Goal: Find contact information: Find contact information

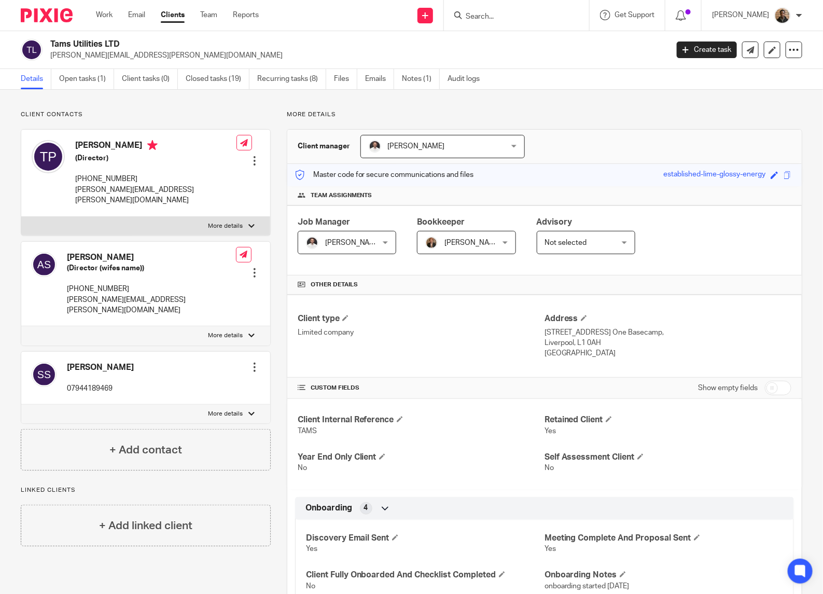
scroll to position [421, 0]
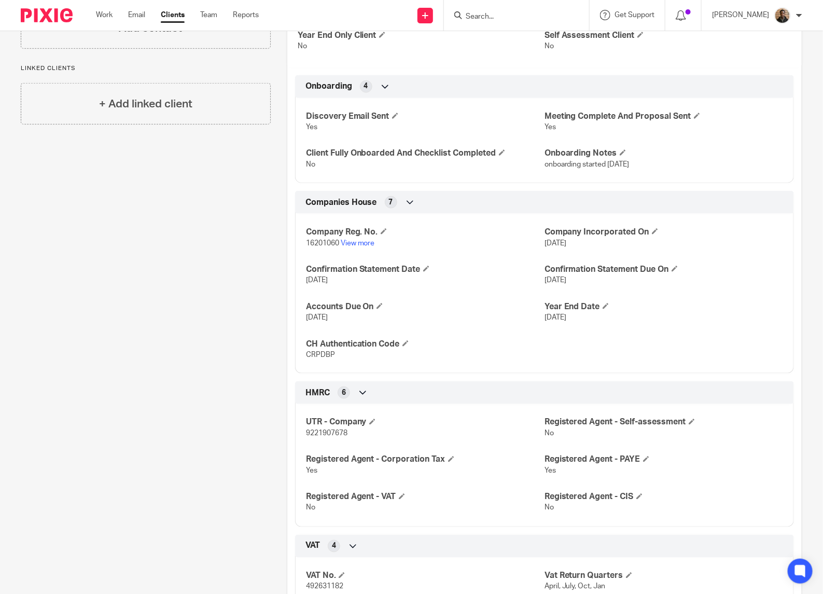
click at [532, 13] on input "Search" at bounding box center [510, 16] width 93 height 9
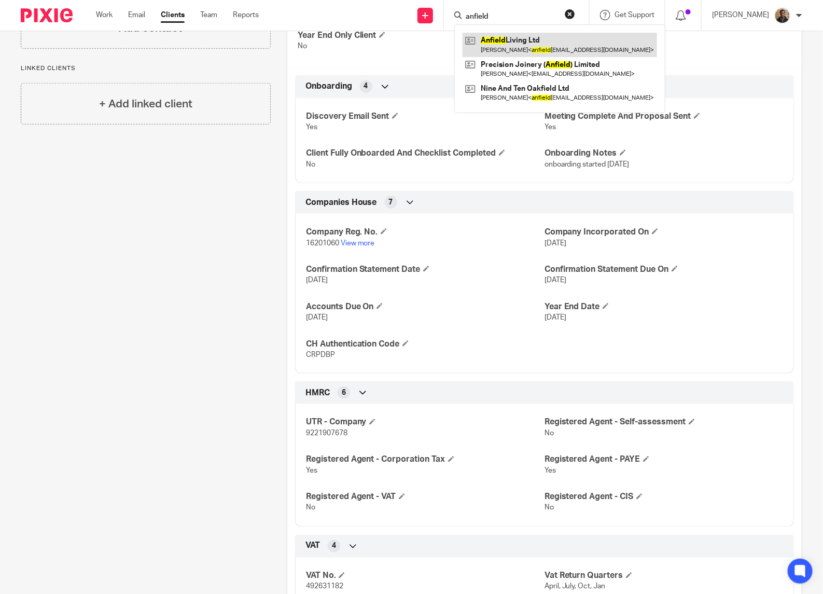
type input "anfield"
click at [532, 45] on link at bounding box center [559, 45] width 194 height 24
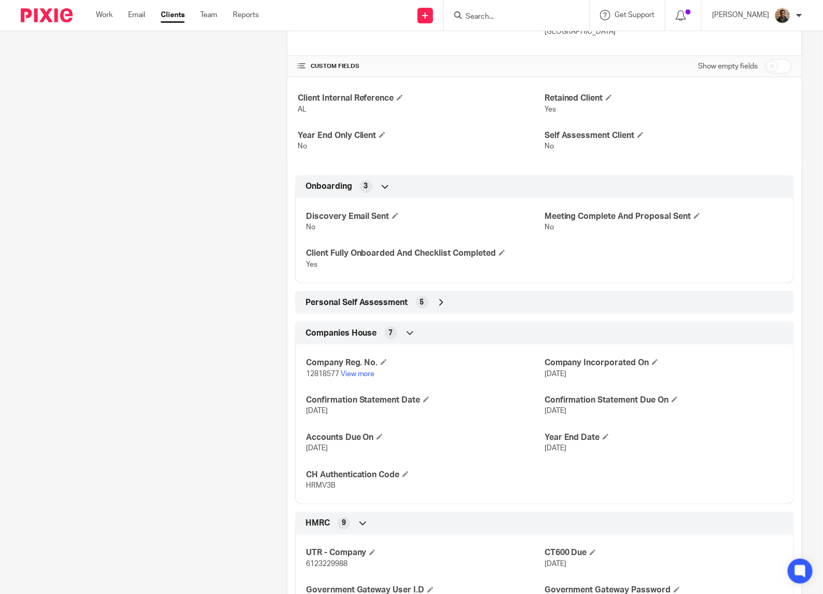
scroll to position [454, 0]
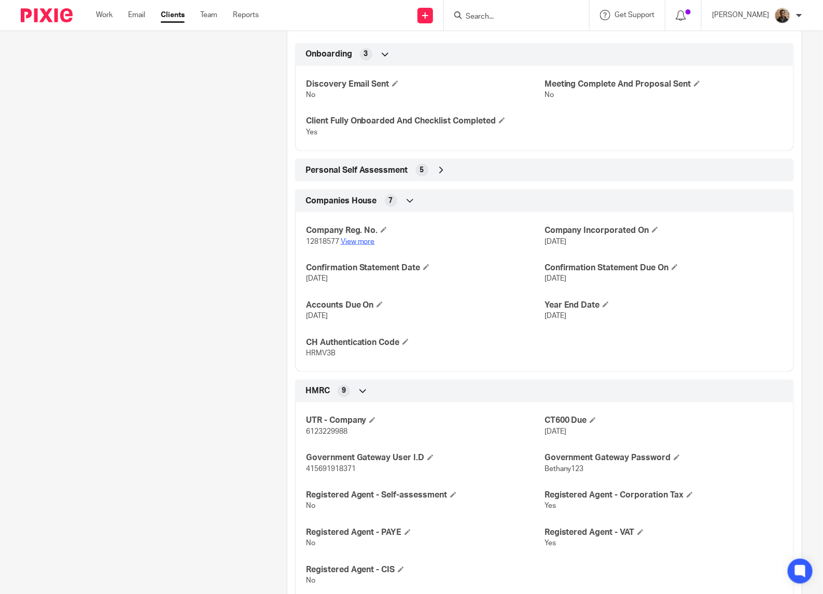
click at [354, 245] on link "View more" at bounding box center [358, 241] width 34 height 7
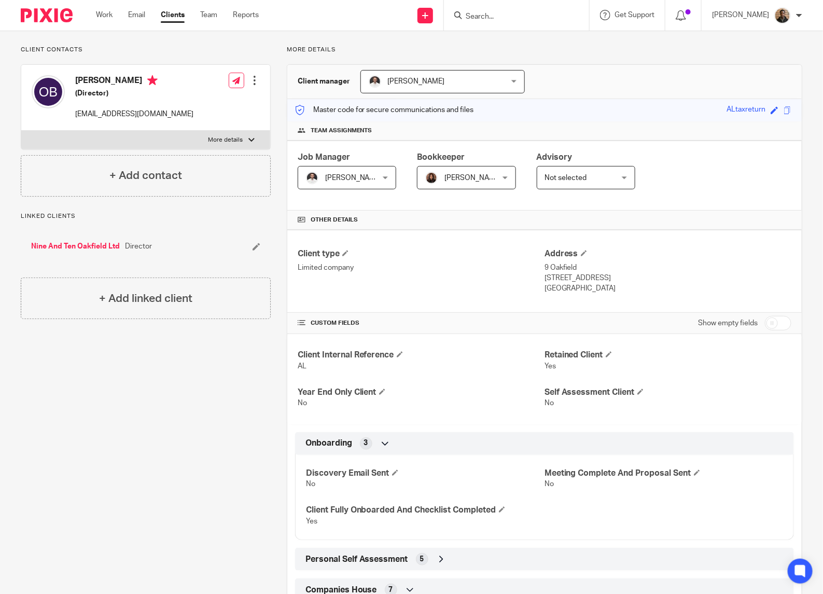
scroll to position [0, 0]
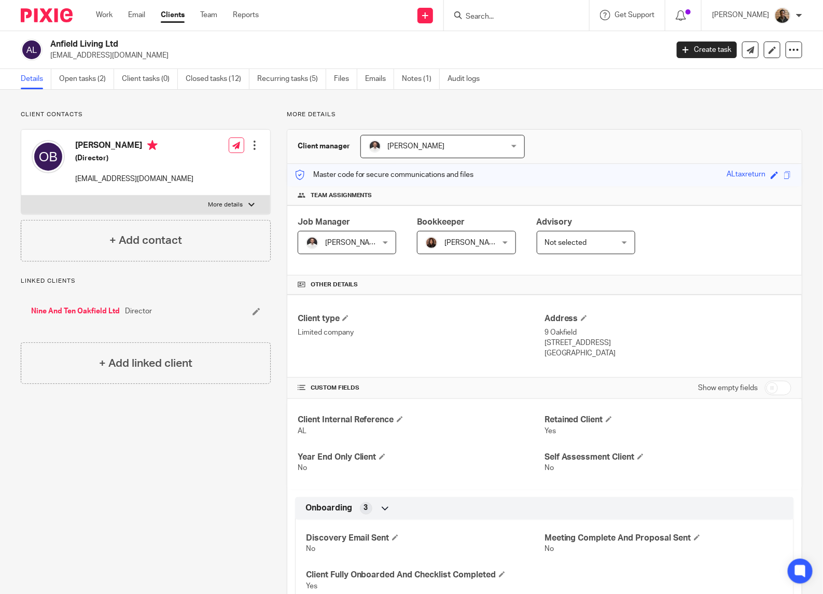
click at [491, 19] on input "Search" at bounding box center [510, 16] width 93 height 9
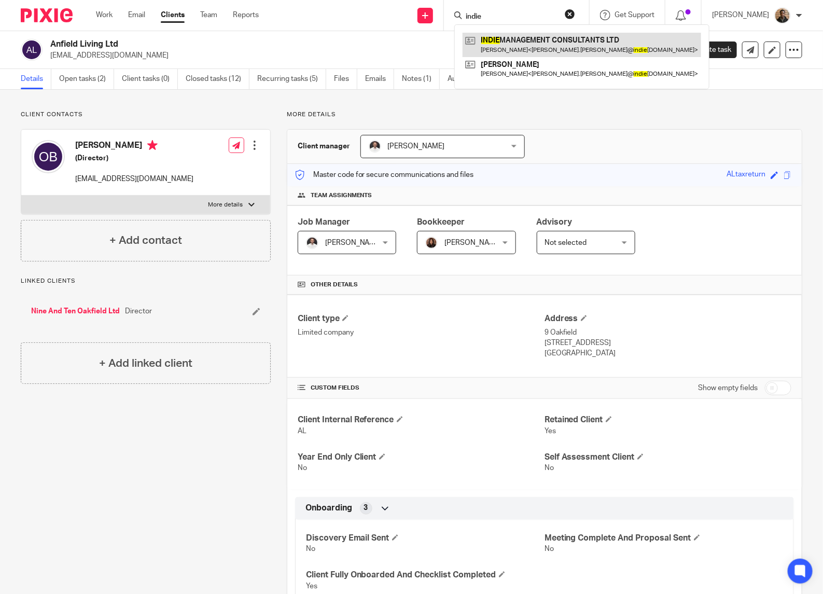
type input "indie"
click at [520, 39] on link at bounding box center [581, 45] width 238 height 24
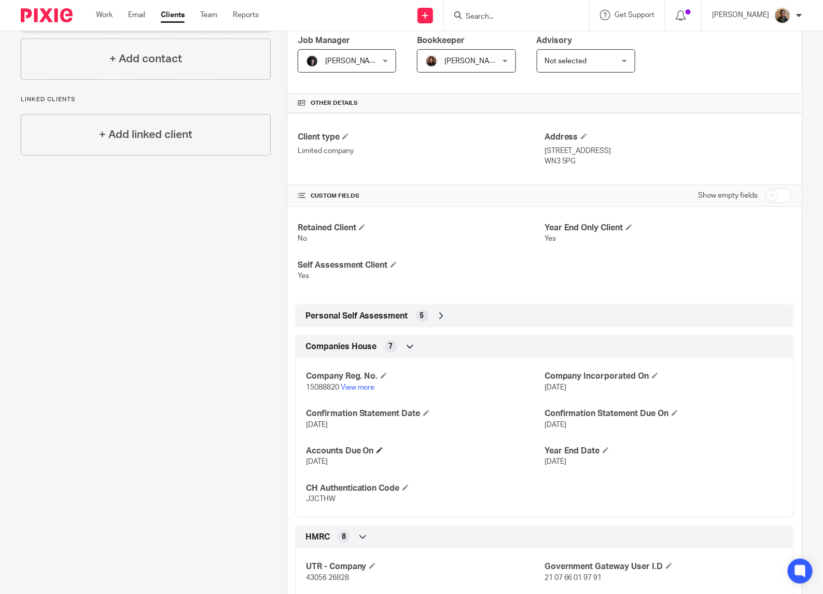
scroll to position [194, 0]
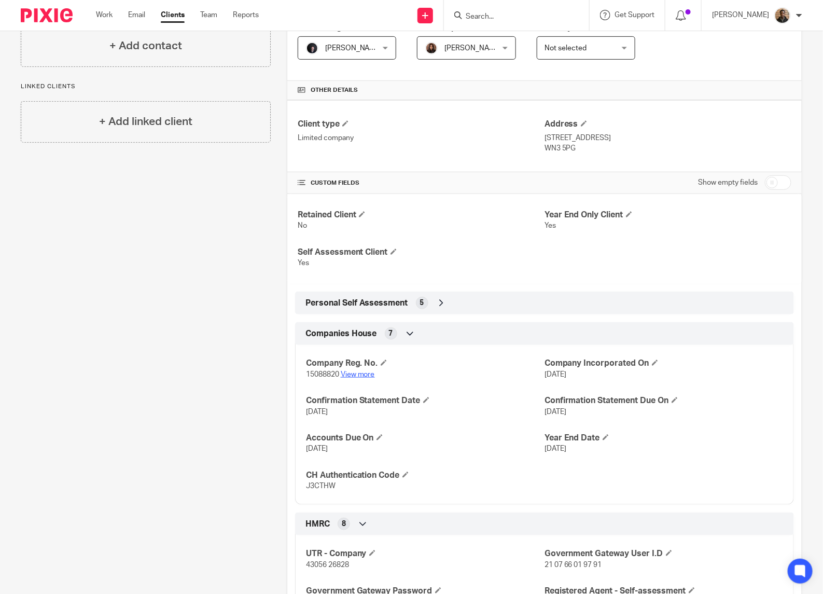
click at [367, 373] on link "View more" at bounding box center [358, 374] width 34 height 7
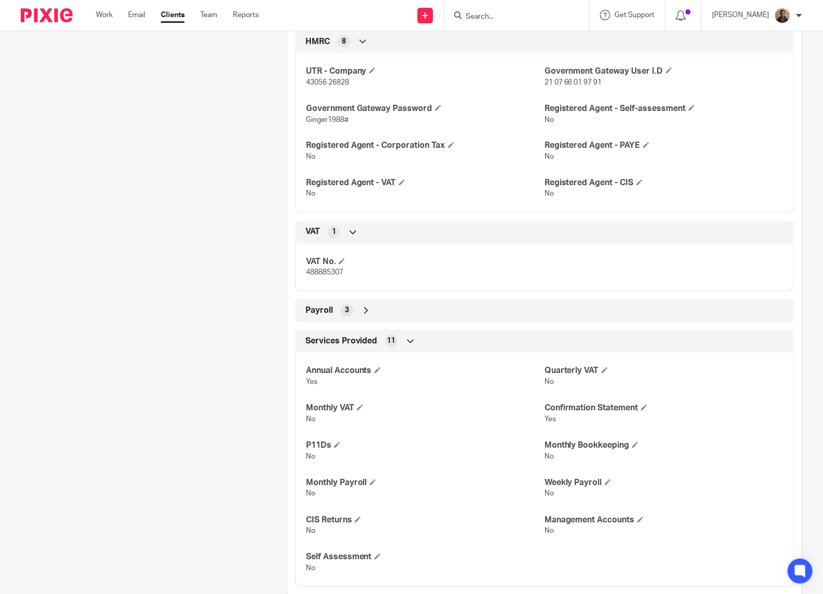
scroll to position [701, 0]
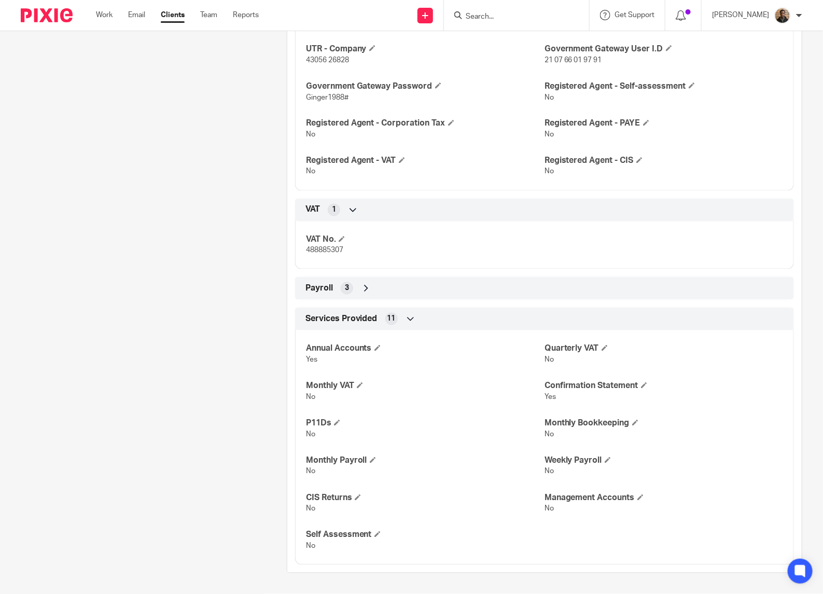
click at [369, 288] on div "Payroll 3" at bounding box center [544, 288] width 483 height 18
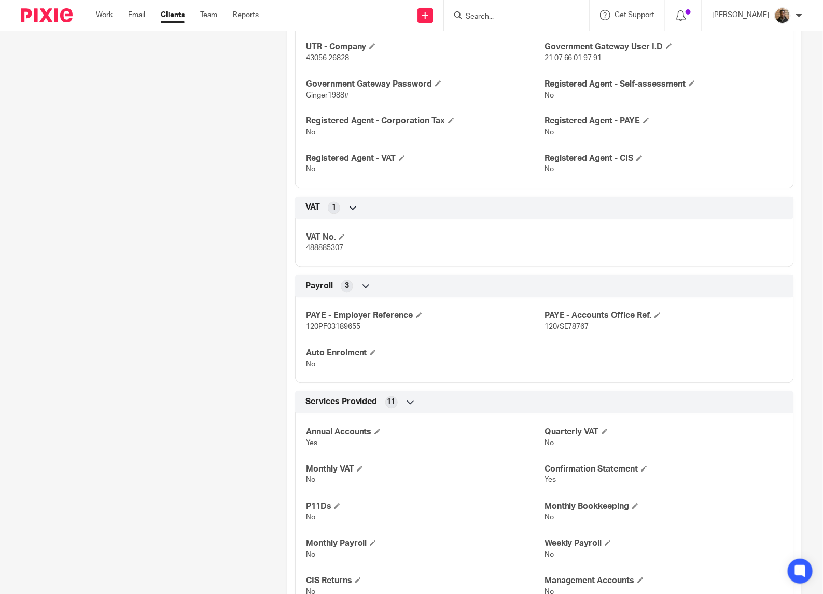
click at [367, 287] on icon at bounding box center [366, 286] width 10 height 10
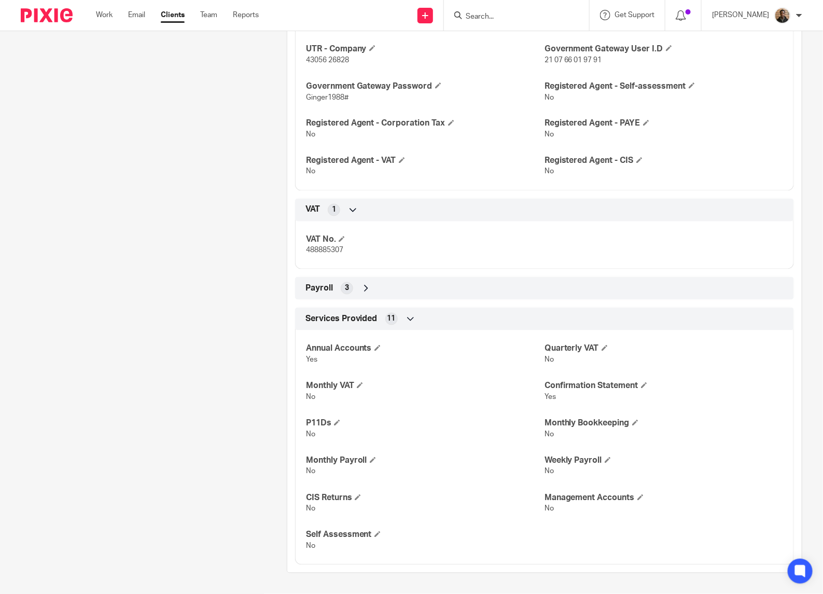
click at [382, 319] on div "Services Provided 11" at bounding box center [544, 319] width 483 height 18
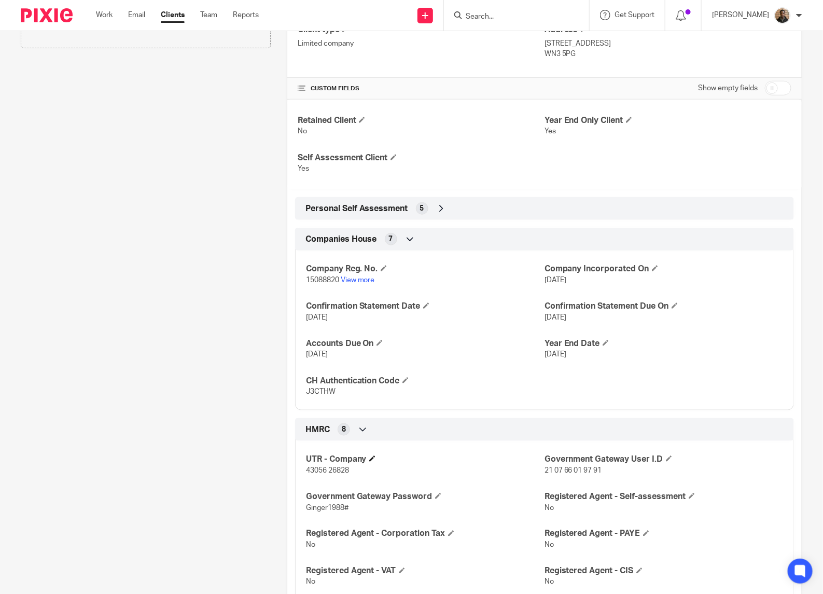
scroll to position [207, 0]
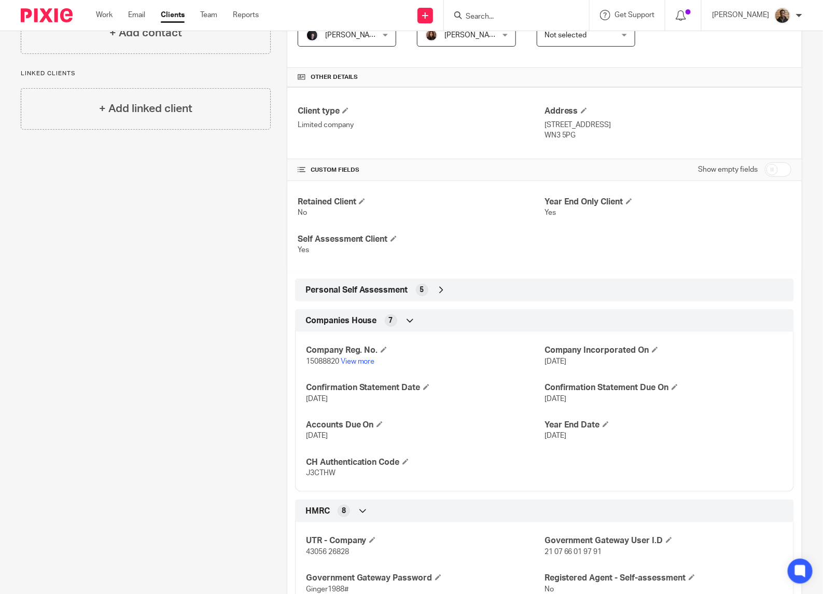
click at [405, 321] on icon at bounding box center [410, 320] width 10 height 10
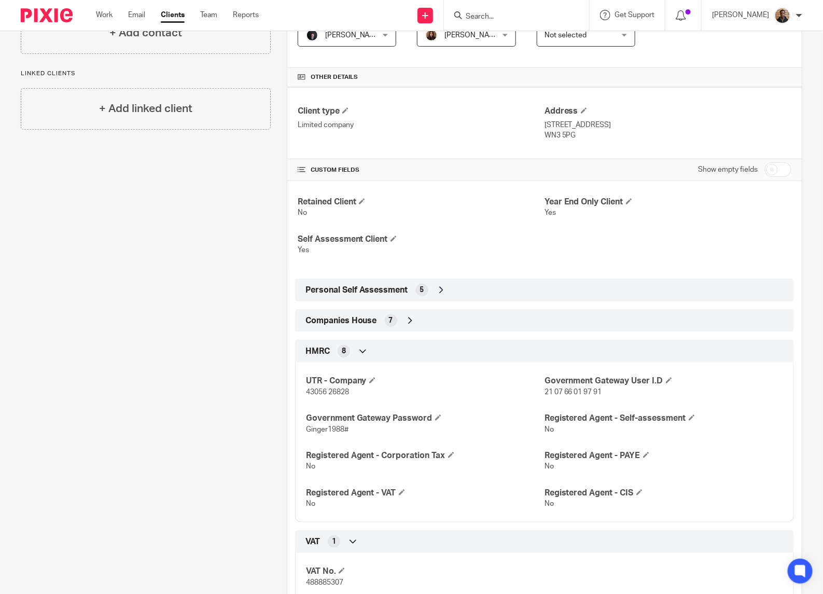
click at [425, 286] on div "Personal Self Assessment 5" at bounding box center [544, 290] width 483 height 18
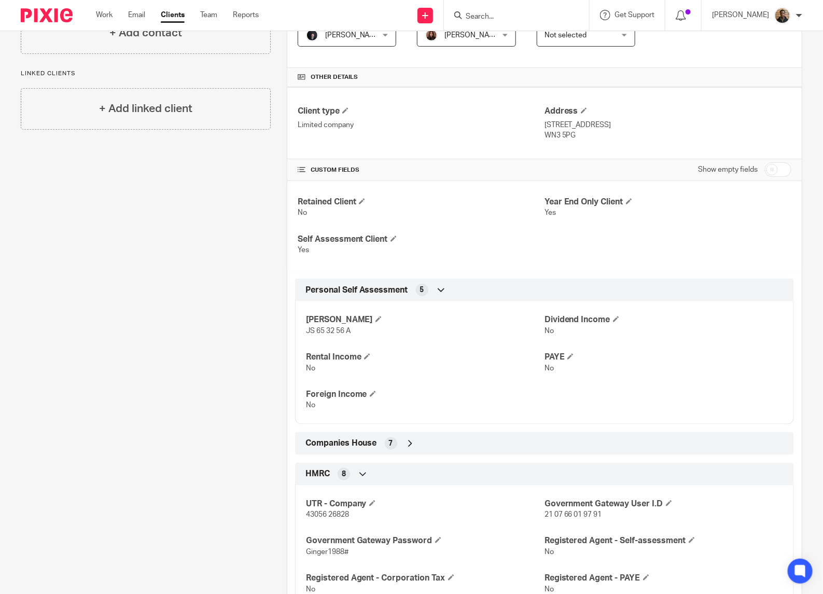
click at [436, 290] on icon at bounding box center [441, 290] width 10 height 10
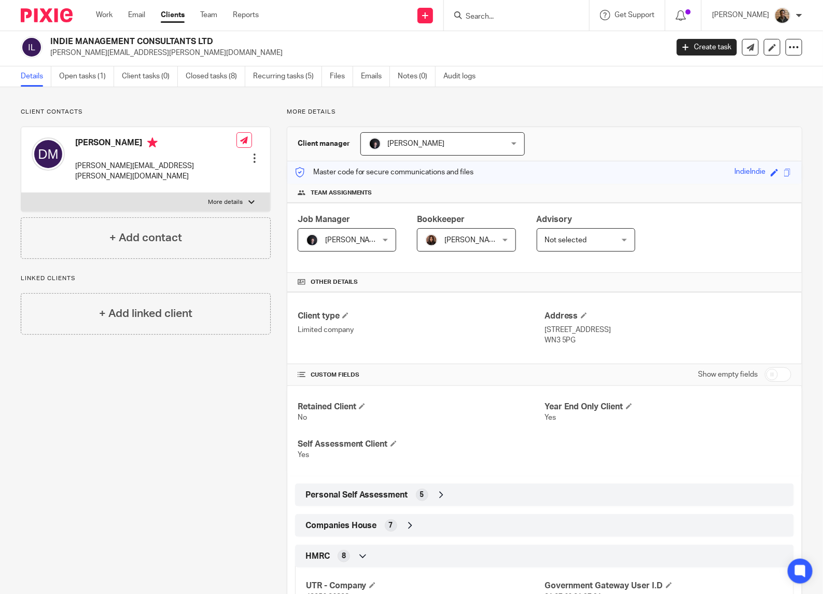
scroll to position [0, 0]
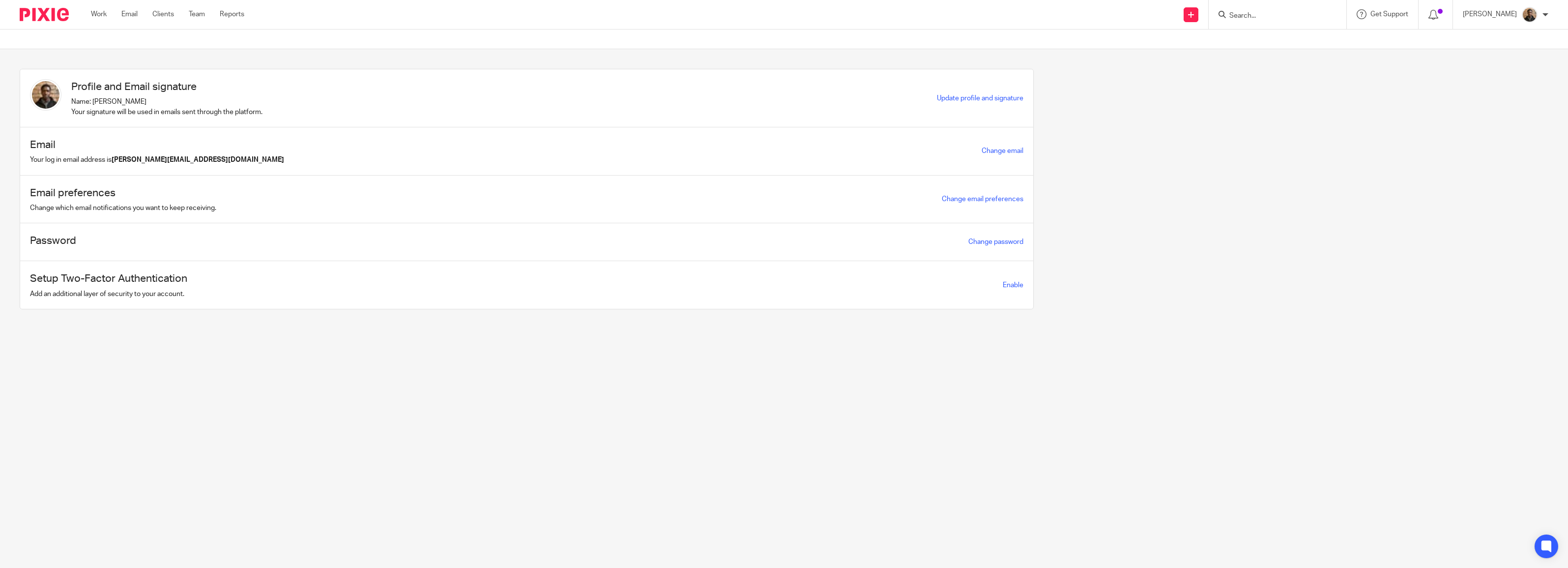
click at [1257, 15] on input "Search" at bounding box center [1271, 15] width 88 height 9
type input "ole"
click at [1312, 37] on link at bounding box center [1354, 43] width 257 height 23
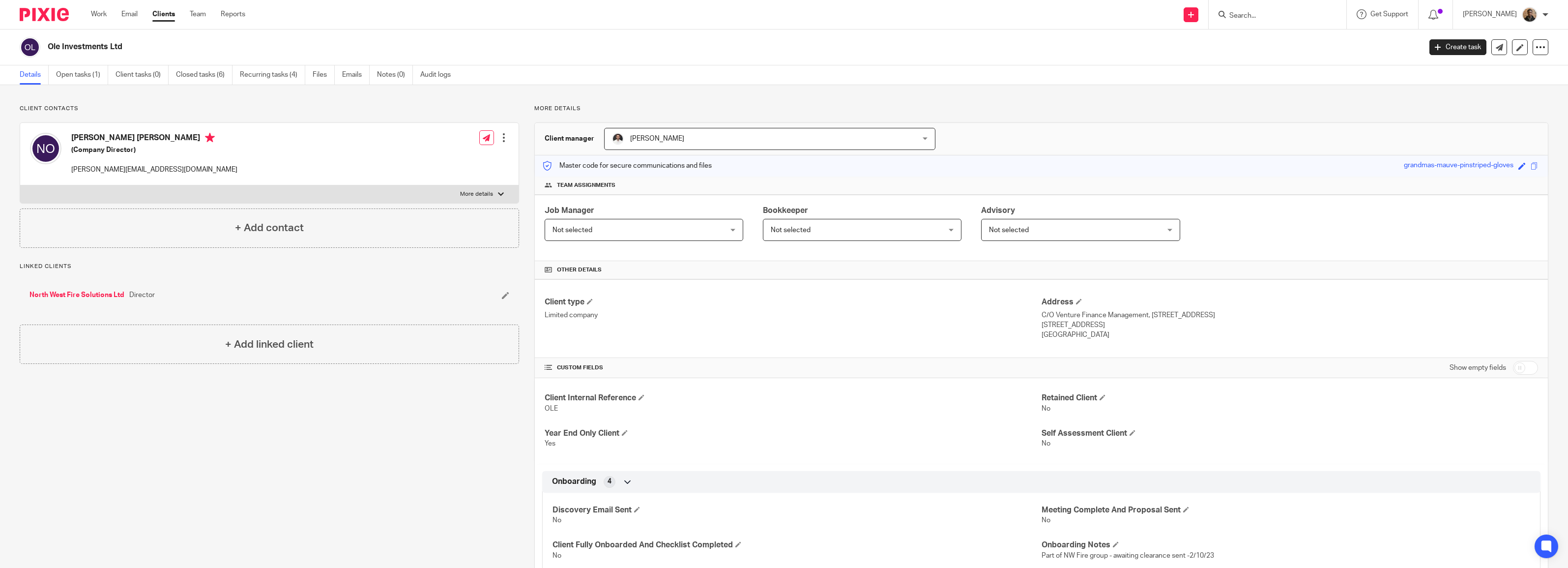
click at [1271, 11] on input "Search" at bounding box center [1271, 15] width 88 height 9
type input "ole"
click at [1288, 42] on link at bounding box center [1354, 43] width 257 height 23
click at [1303, 46] on link at bounding box center [1354, 43] width 257 height 23
click at [1253, 12] on input "Search" at bounding box center [1271, 15] width 88 height 9
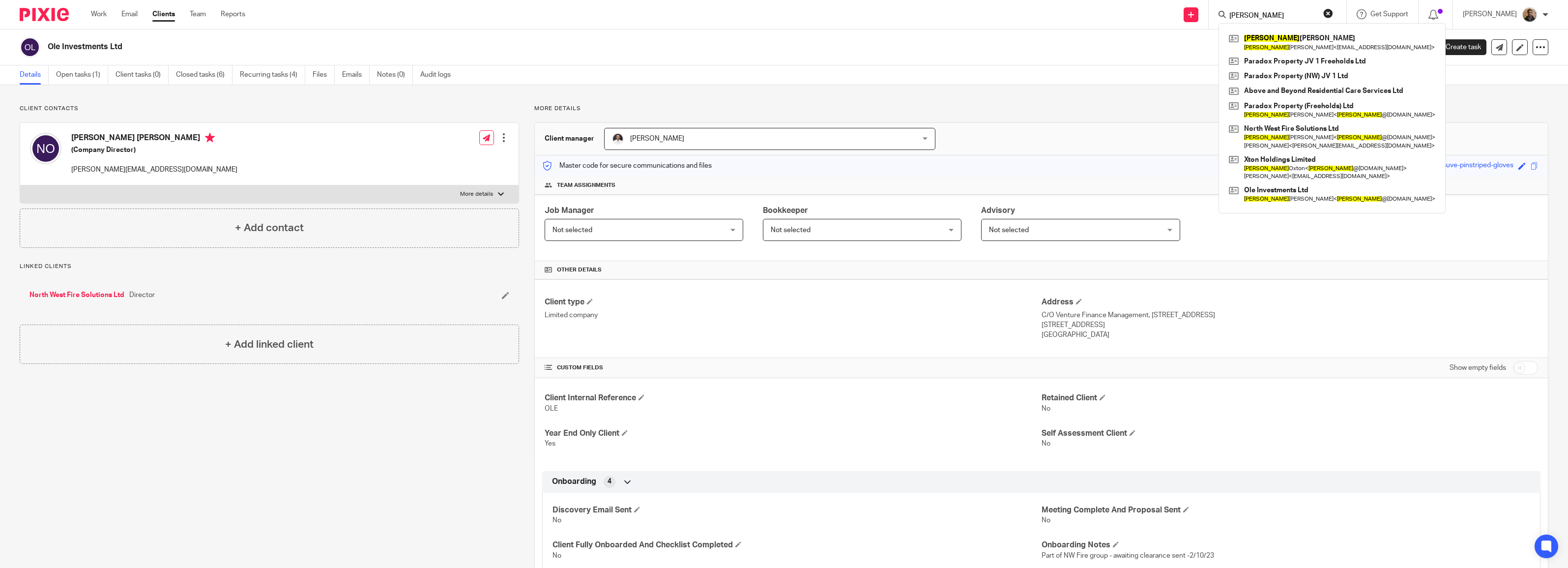
type input "neil"
click at [659, 95] on div "Client contacts Neil Richard Thomas Oxton (Company Director) neil@nwfiresolutio…" at bounding box center [784, 521] width 1568 height 870
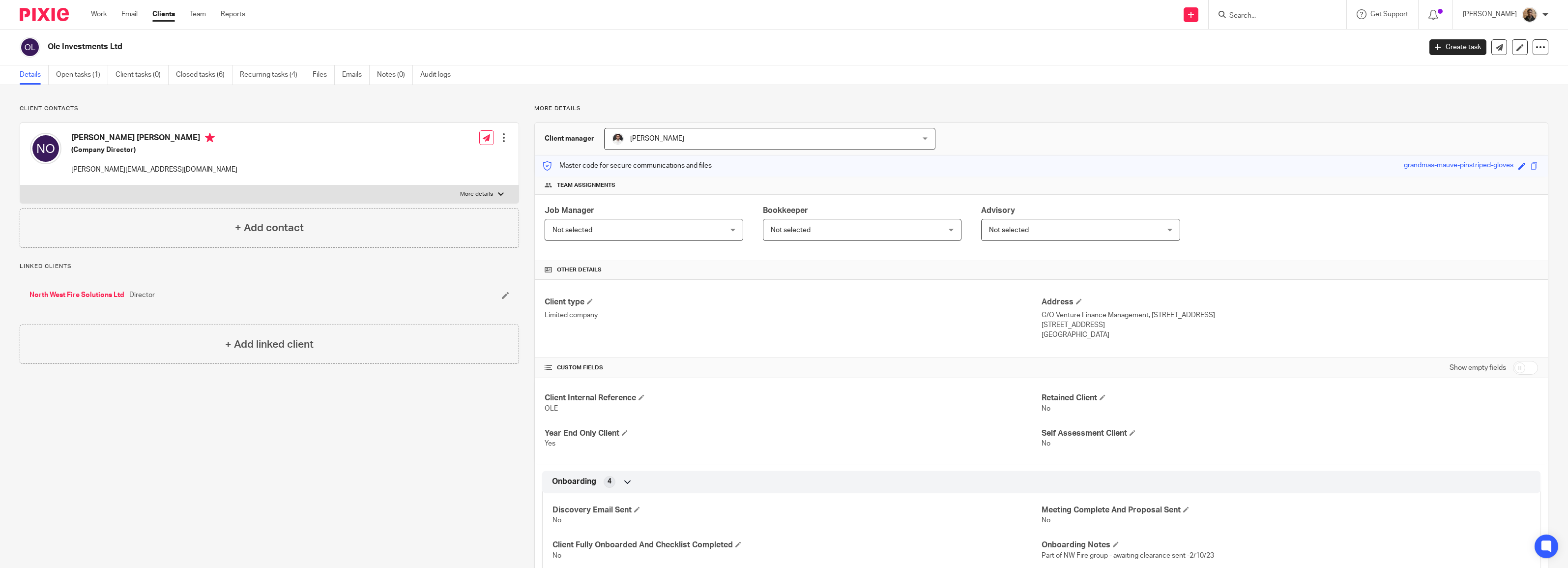
click at [1248, 15] on input "Search" at bounding box center [1271, 15] width 88 height 9
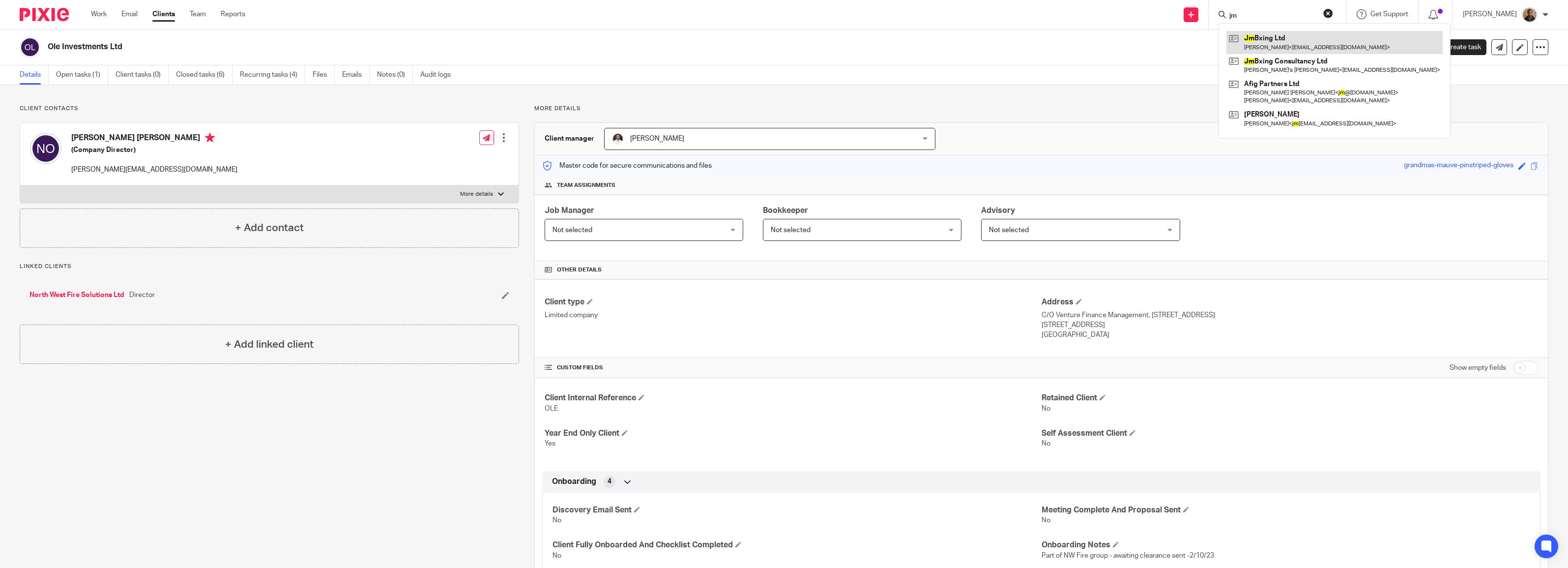
type input "jm"
click at [1328, 37] on link at bounding box center [1334, 43] width 216 height 23
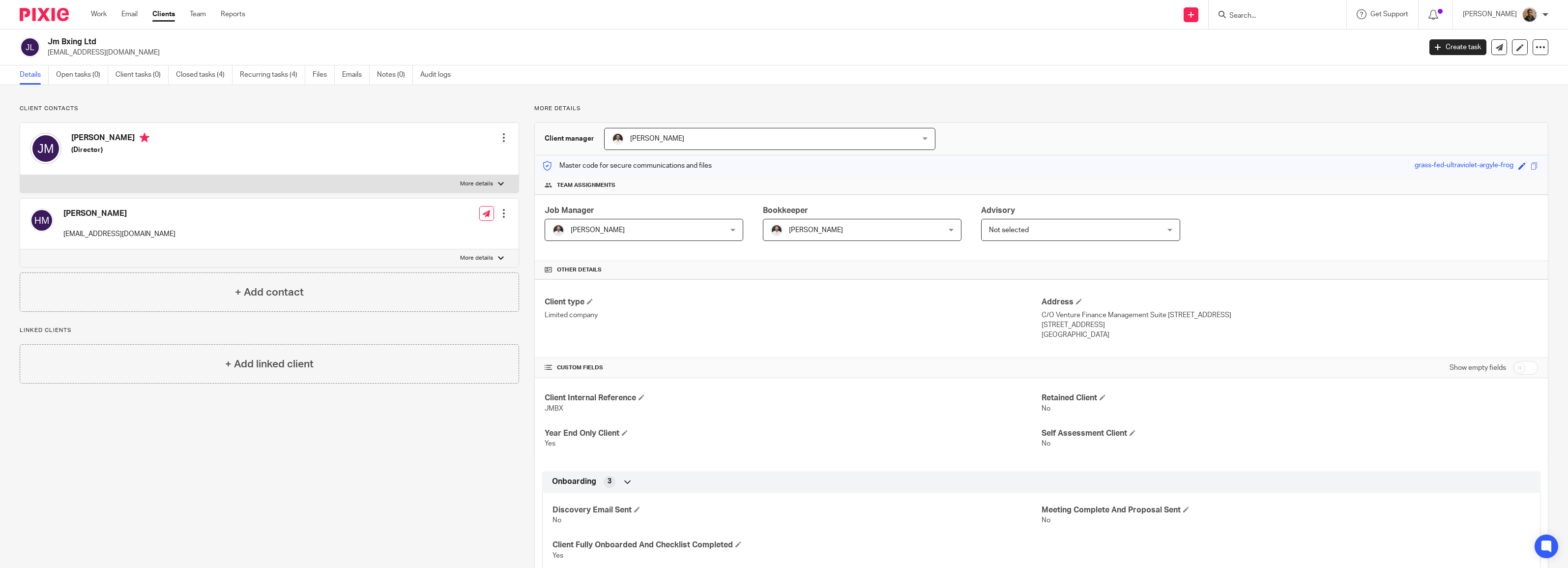
drag, startPoint x: 47, startPoint y: 52, endPoint x: 123, endPoint y: 56, distance: 76.1
click at [123, 56] on p "[EMAIL_ADDRESS][DOMAIN_NAME]" at bounding box center [731, 52] width 1367 height 9
drag, startPoint x: 123, startPoint y: 56, endPoint x: 105, endPoint y: 52, distance: 18.4
copy p "[EMAIL_ADDRESS][DOMAIN_NAME]"
click at [1249, 16] on input "Search" at bounding box center [1271, 15] width 88 height 9
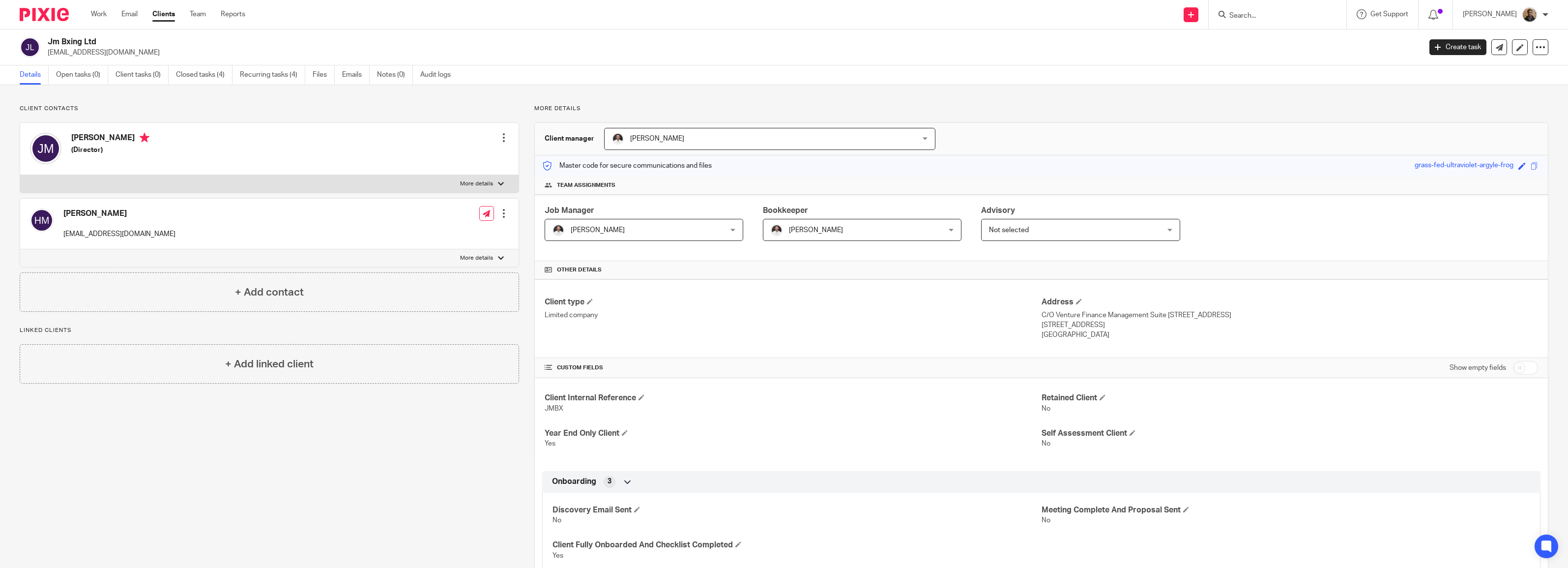
click at [1264, 10] on form at bounding box center [1280, 14] width 104 height 12
click at [1259, 15] on input "Search" at bounding box center [1271, 15] width 88 height 9
type input "above"
click at [1291, 36] on link at bounding box center [1315, 39] width 178 height 15
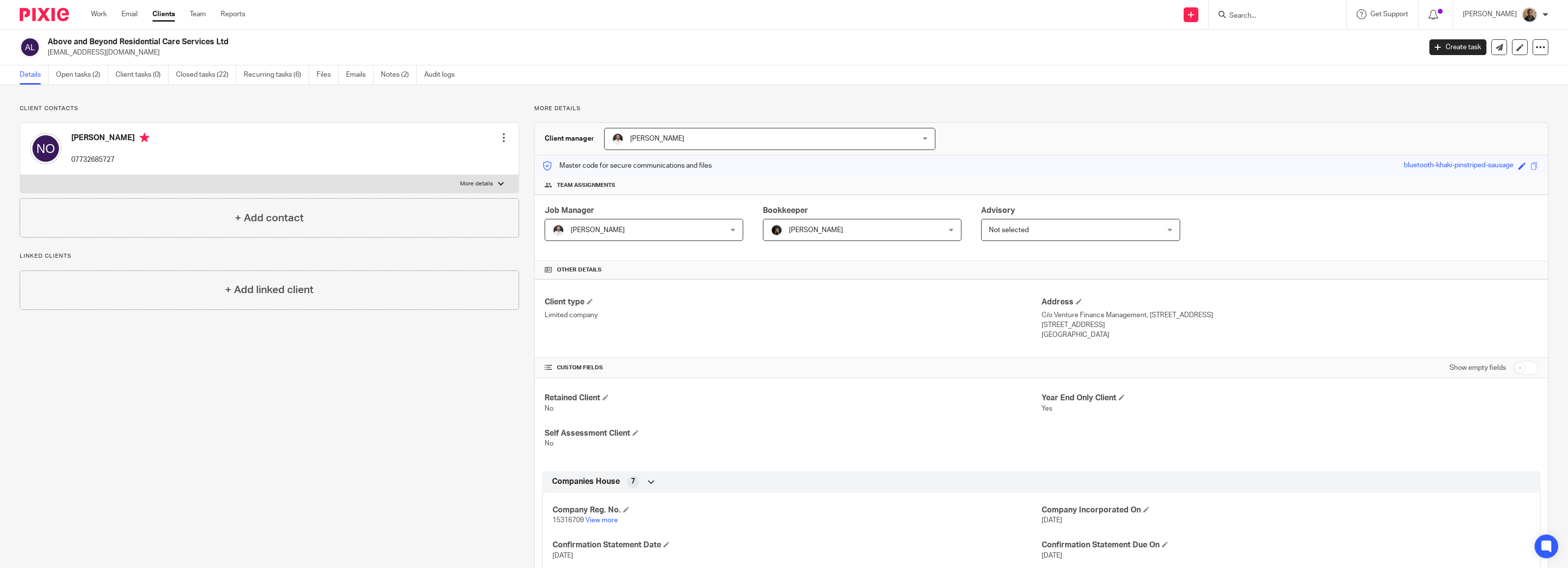
click at [1247, 15] on input "Search" at bounding box center [1271, 15] width 88 height 9
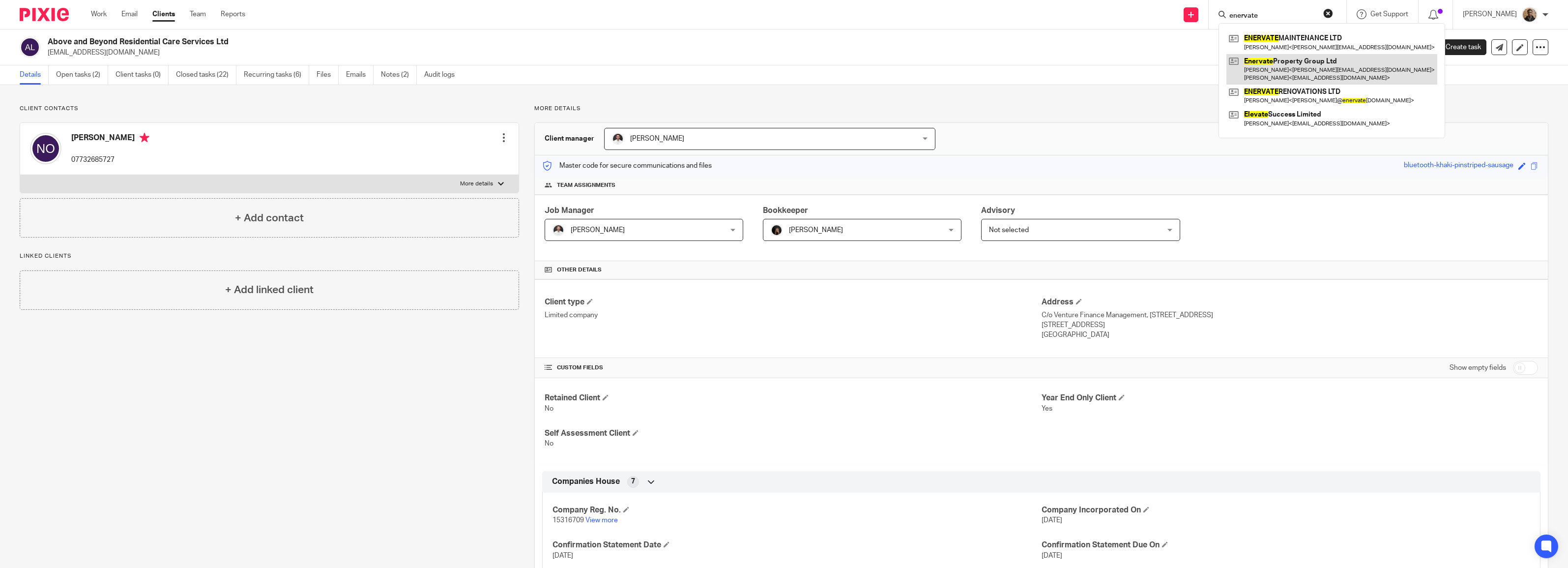
type input "enervate"
click at [1299, 75] on link at bounding box center [1331, 69] width 210 height 30
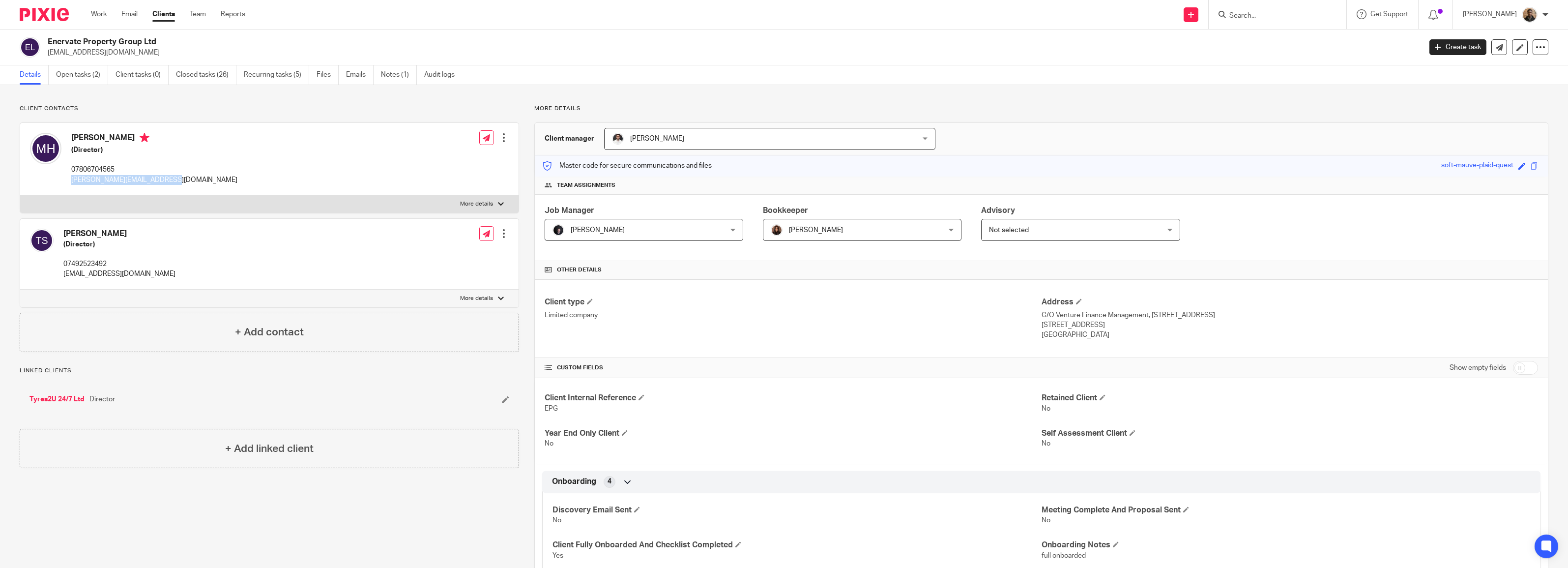
drag, startPoint x: 70, startPoint y: 182, endPoint x: 173, endPoint y: 192, distance: 103.5
click at [173, 192] on div "Michael Howard (Director) 07806704565 michael-myles86@hotmail.com Edit contact …" at bounding box center [269, 159] width 499 height 72
drag, startPoint x: 171, startPoint y: 192, endPoint x: 152, endPoint y: 180, distance: 22.5
copy p "michael-myles86@hotmail.com"
click at [1255, 11] on input "Search" at bounding box center [1271, 15] width 88 height 9
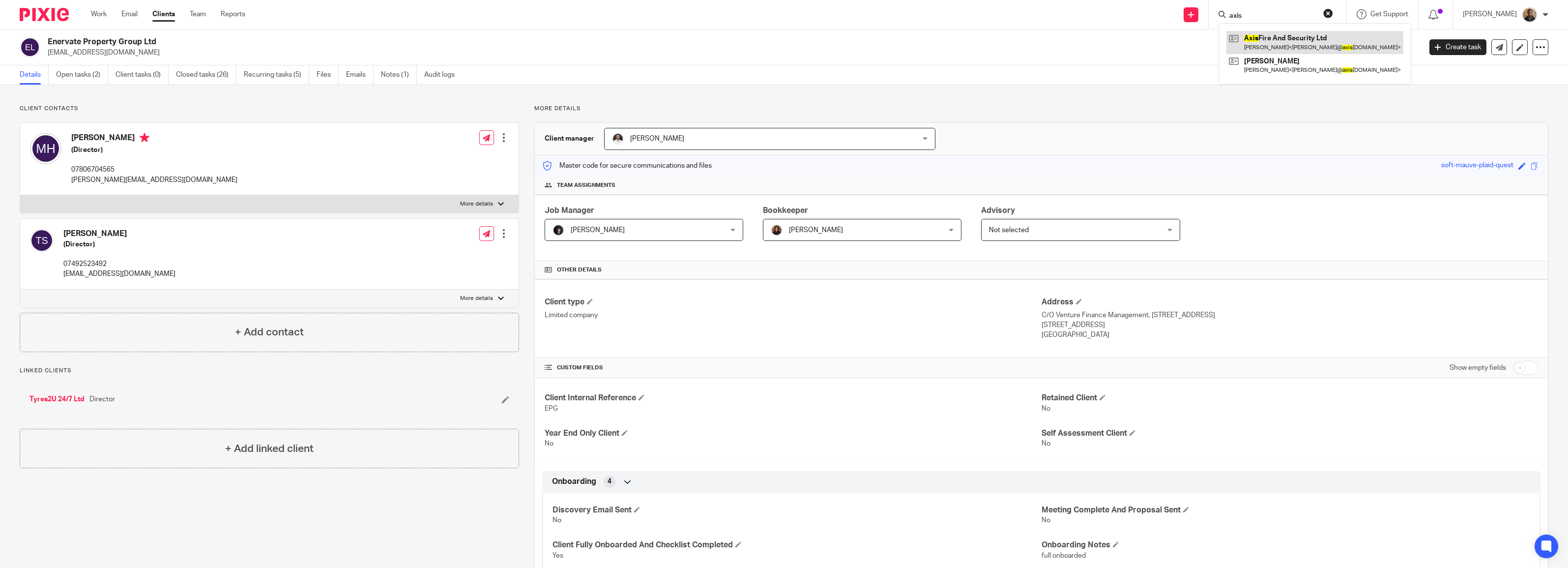
type input "axis"
click at [1340, 35] on link at bounding box center [1314, 43] width 177 height 23
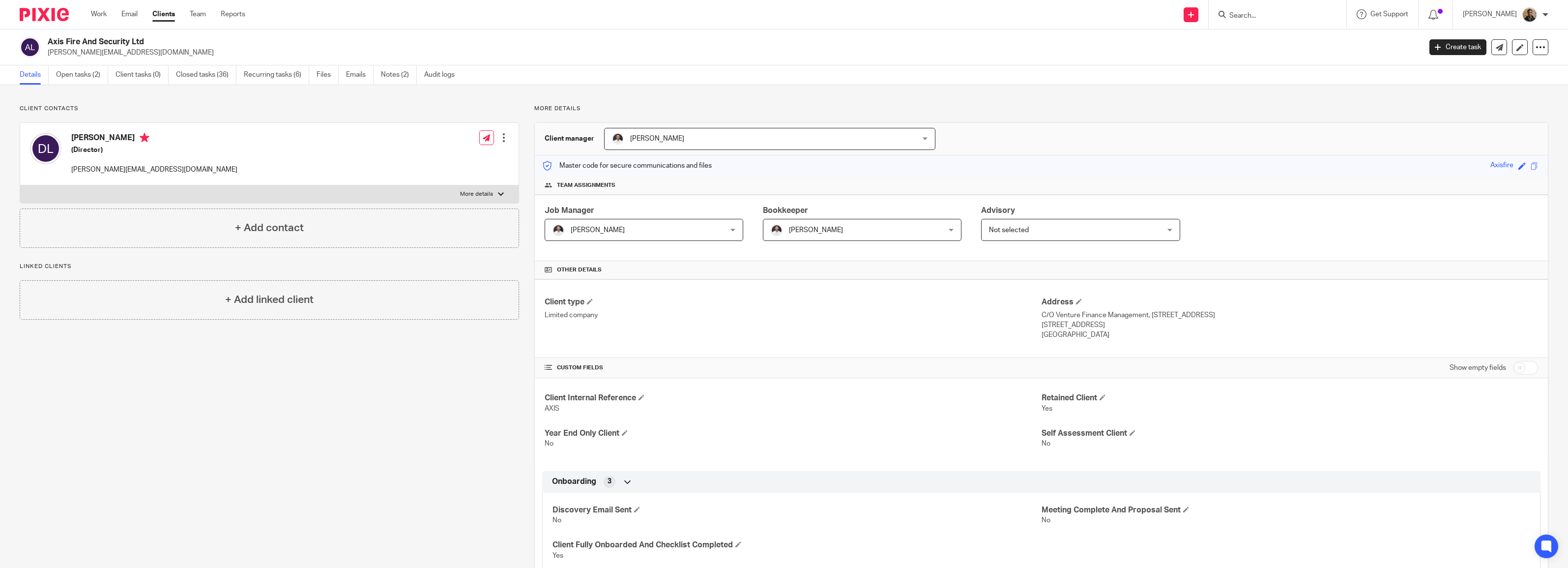
click at [1262, 12] on input "Search" at bounding box center [1271, 15] width 88 height 9
type input "applied"
click at [1276, 49] on link at bounding box center [1308, 46] width 166 height 30
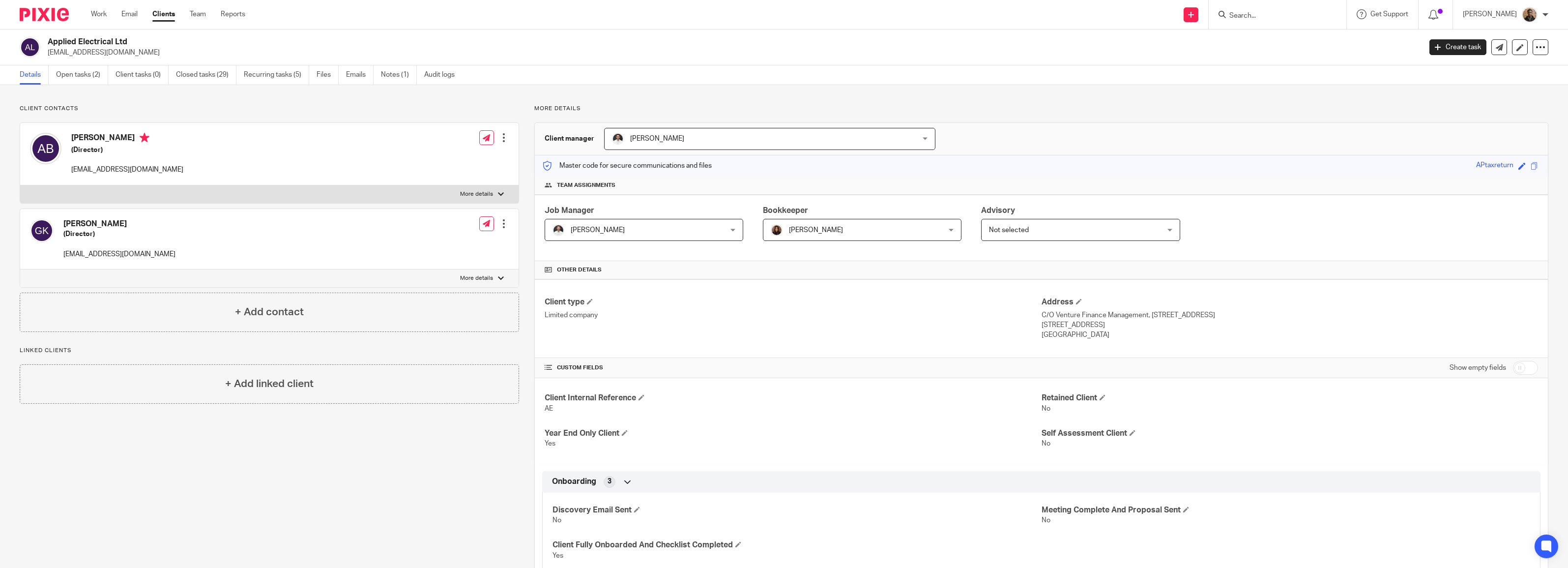
drag, startPoint x: 67, startPoint y: 170, endPoint x: 226, endPoint y: 179, distance: 159.3
click at [226, 179] on div "[PERSON_NAME] (Director) [EMAIL_ADDRESS][DOMAIN_NAME] Edit contact Create clien…" at bounding box center [269, 155] width 499 height 63
drag, startPoint x: 226, startPoint y: 179, endPoint x: 153, endPoint y: 173, distance: 73.2
copy p "[EMAIL_ADDRESS][DOMAIN_NAME]"
drag, startPoint x: 62, startPoint y: 254, endPoint x: 161, endPoint y: 256, distance: 99.0
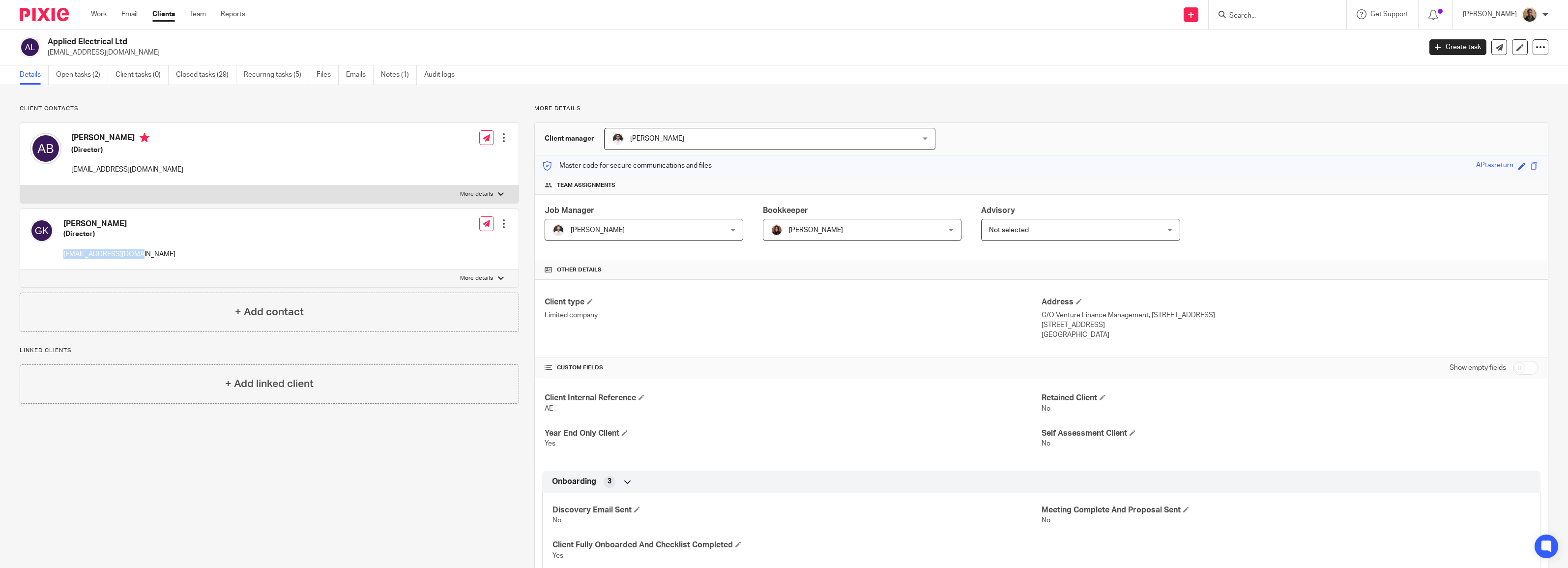
click at [161, 256] on div "Gerard King (Director) gerardking1@live.com Edit contact Create client from con…" at bounding box center [269, 239] width 499 height 61
copy p "gerardking1@live.com"
click at [1266, 16] on input "Search" at bounding box center [1271, 15] width 88 height 9
click at [1260, 6] on div at bounding box center [1277, 14] width 137 height 29
click at [1260, 15] on input "Search" at bounding box center [1271, 15] width 88 height 9
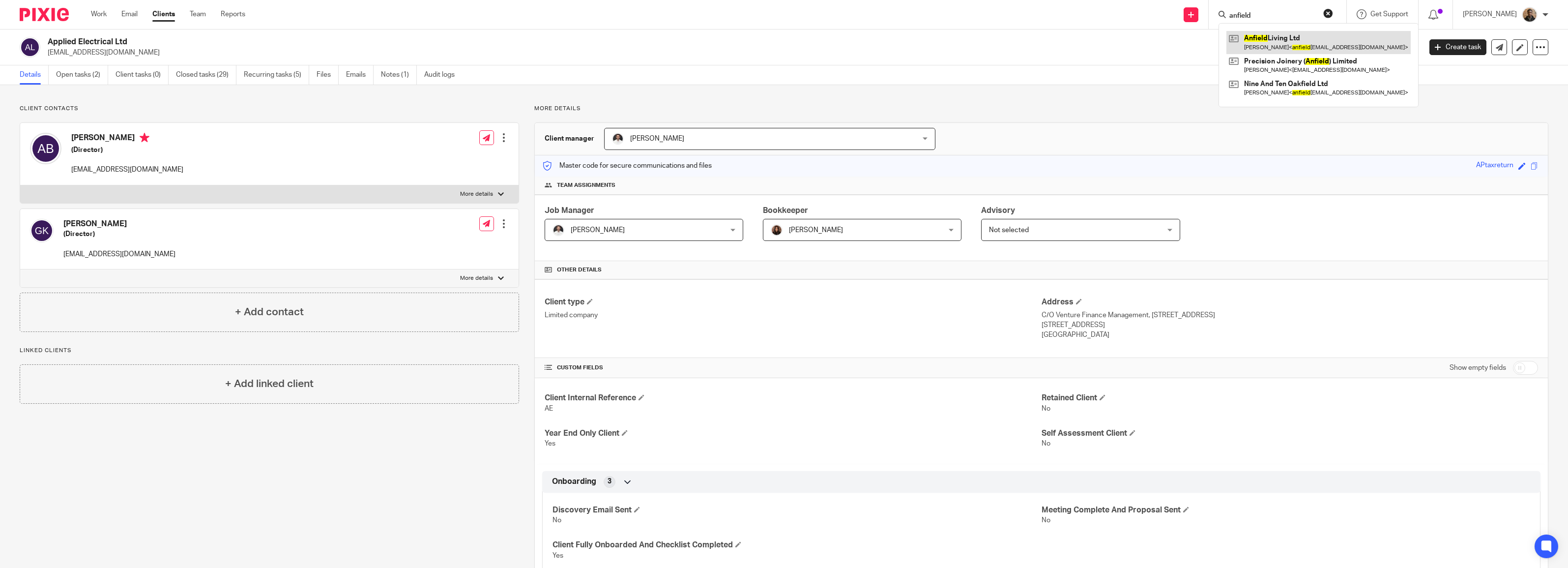
type input "anfield"
click at [1259, 37] on link at bounding box center [1318, 43] width 184 height 23
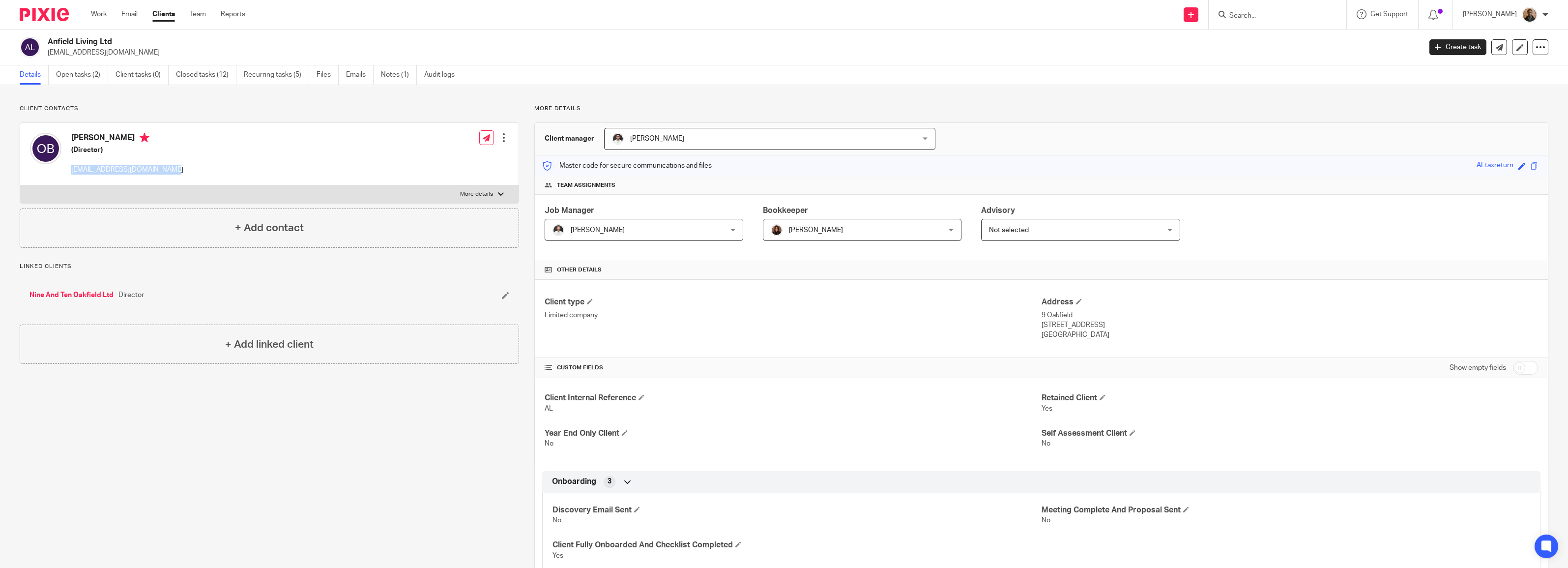
drag, startPoint x: 70, startPoint y: 172, endPoint x: 186, endPoint y: 182, distance: 116.4
click at [186, 182] on div "[PERSON_NAME] (Director) [EMAIL_ADDRESS][DOMAIN_NAME] Edit contact Create clien…" at bounding box center [269, 155] width 499 height 63
drag, startPoint x: 185, startPoint y: 182, endPoint x: 124, endPoint y: 169, distance: 62.4
copy p "[EMAIL_ADDRESS][DOMAIN_NAME]"
click at [1242, 10] on form at bounding box center [1280, 14] width 104 height 12
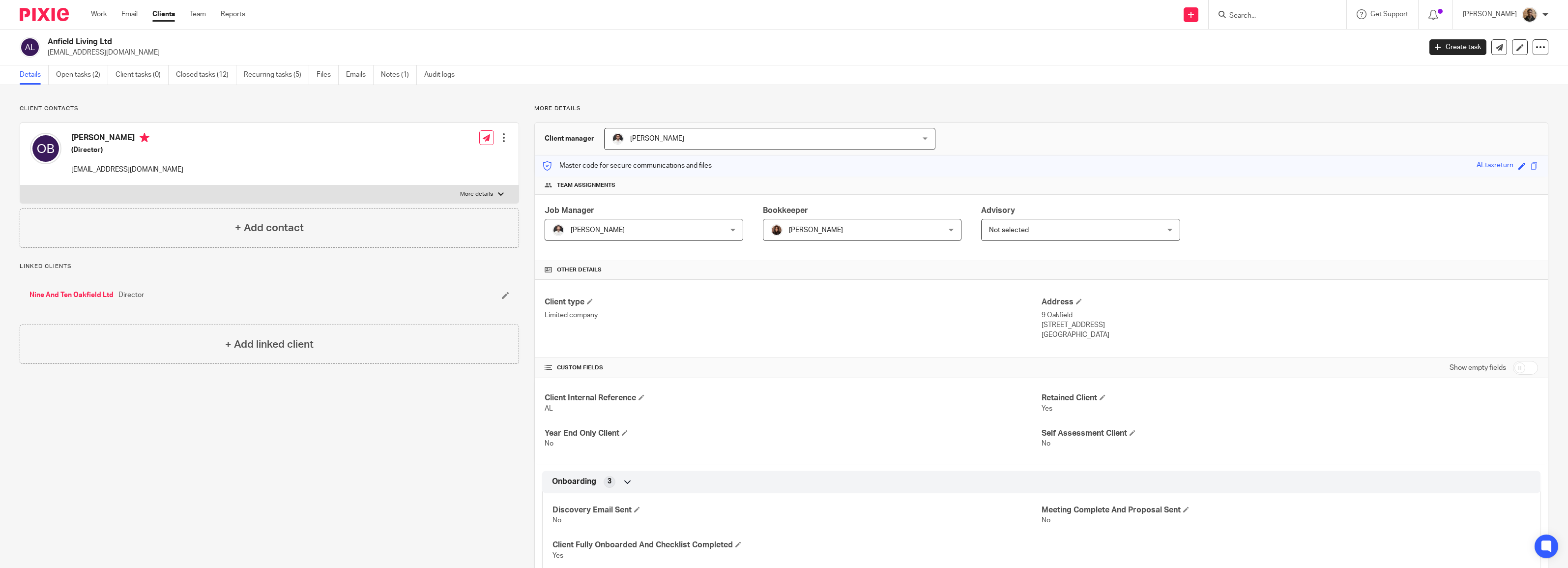
click at [1250, 12] on input "Search" at bounding box center [1271, 15] width 88 height 9
type input "nine"
click at [1316, 37] on link at bounding box center [1308, 43] width 166 height 23
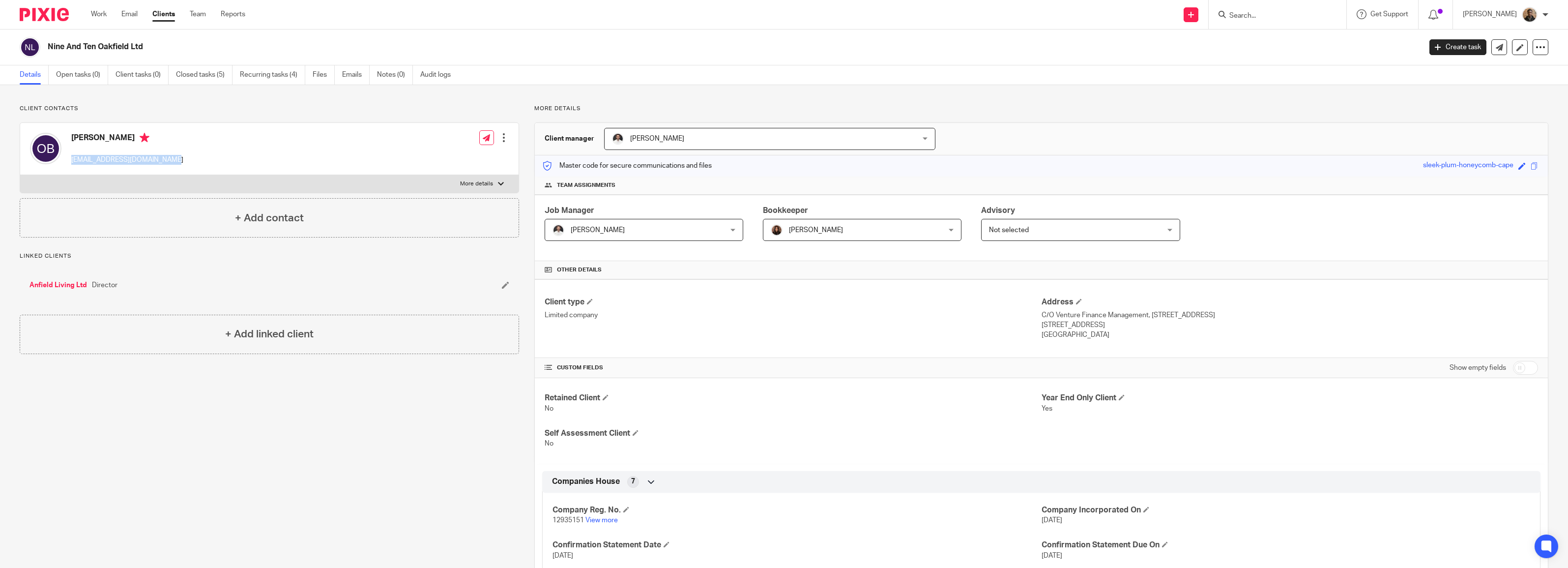
drag, startPoint x: 69, startPoint y: 157, endPoint x: 168, endPoint y: 165, distance: 99.3
click at [168, 165] on div "[PERSON_NAME] [EMAIL_ADDRESS][DOMAIN_NAME] Edit contact Create client from cont…" at bounding box center [269, 149] width 499 height 52
drag, startPoint x: 168, startPoint y: 165, endPoint x: 145, endPoint y: 159, distance: 23.8
copy p "[EMAIL_ADDRESS][DOMAIN_NAME]"
click at [1256, 16] on input "Search" at bounding box center [1271, 15] width 88 height 9
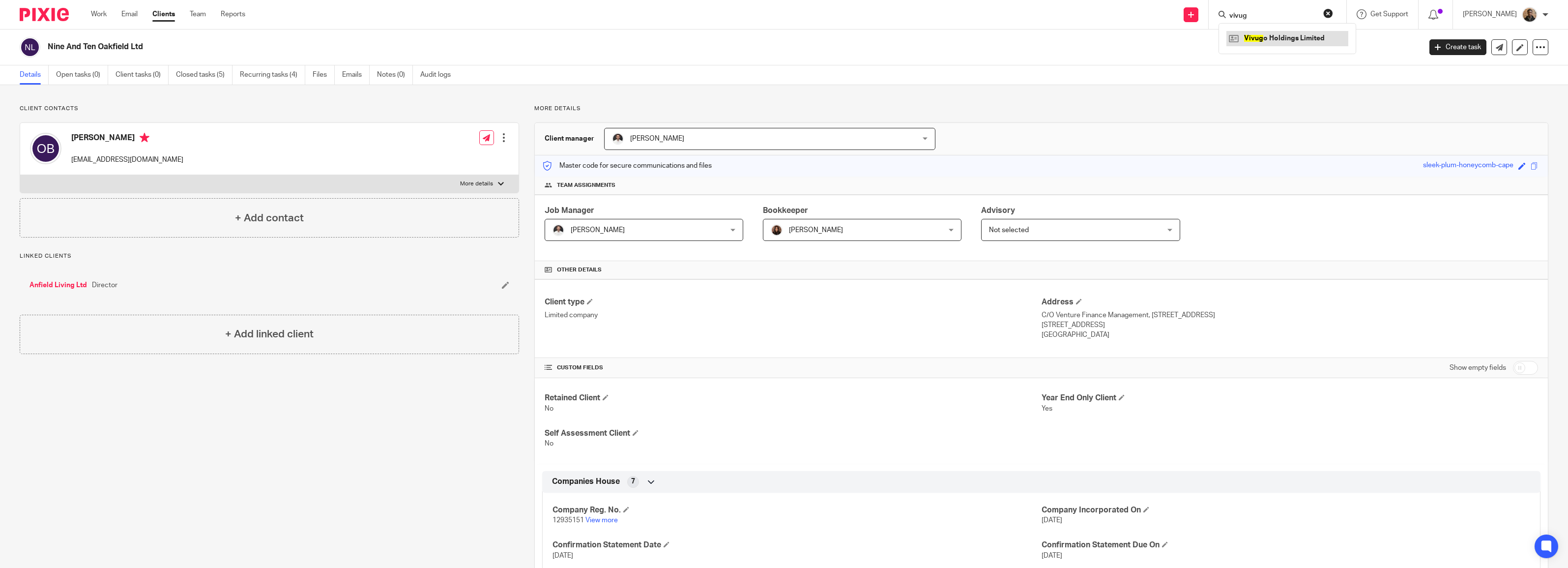
type input "vivug"
click at [1274, 38] on link at bounding box center [1286, 39] width 122 height 15
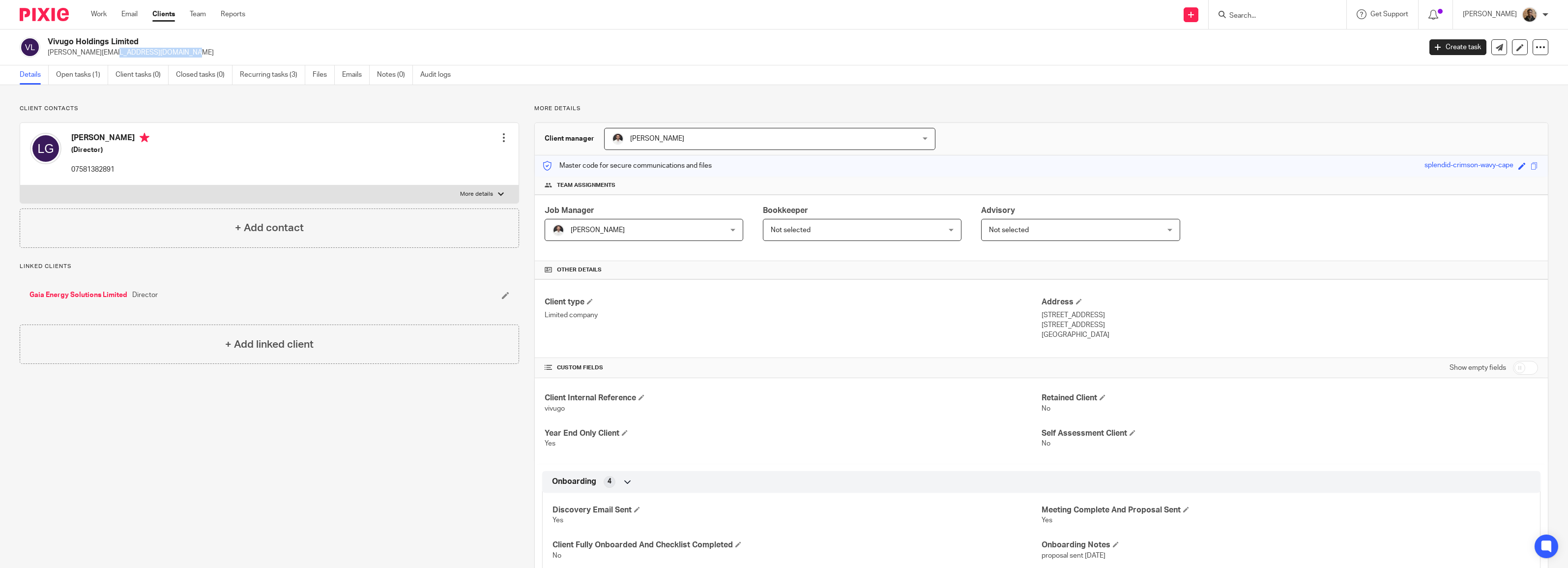
drag, startPoint x: 48, startPoint y: 50, endPoint x: 119, endPoint y: 57, distance: 71.3
click at [119, 57] on p "liam@gaiaenergy.co.uk" at bounding box center [731, 52] width 1367 height 9
drag, startPoint x: 119, startPoint y: 57, endPoint x: 46, endPoint y: 57, distance: 73.0
click at [46, 58] on div "Vivugo Holdings Limited liam@gaiaenergy.co.uk Create task Update from Companies…" at bounding box center [784, 47] width 1568 height 36
drag, startPoint x: 45, startPoint y: 53, endPoint x: 123, endPoint y: 60, distance: 78.3
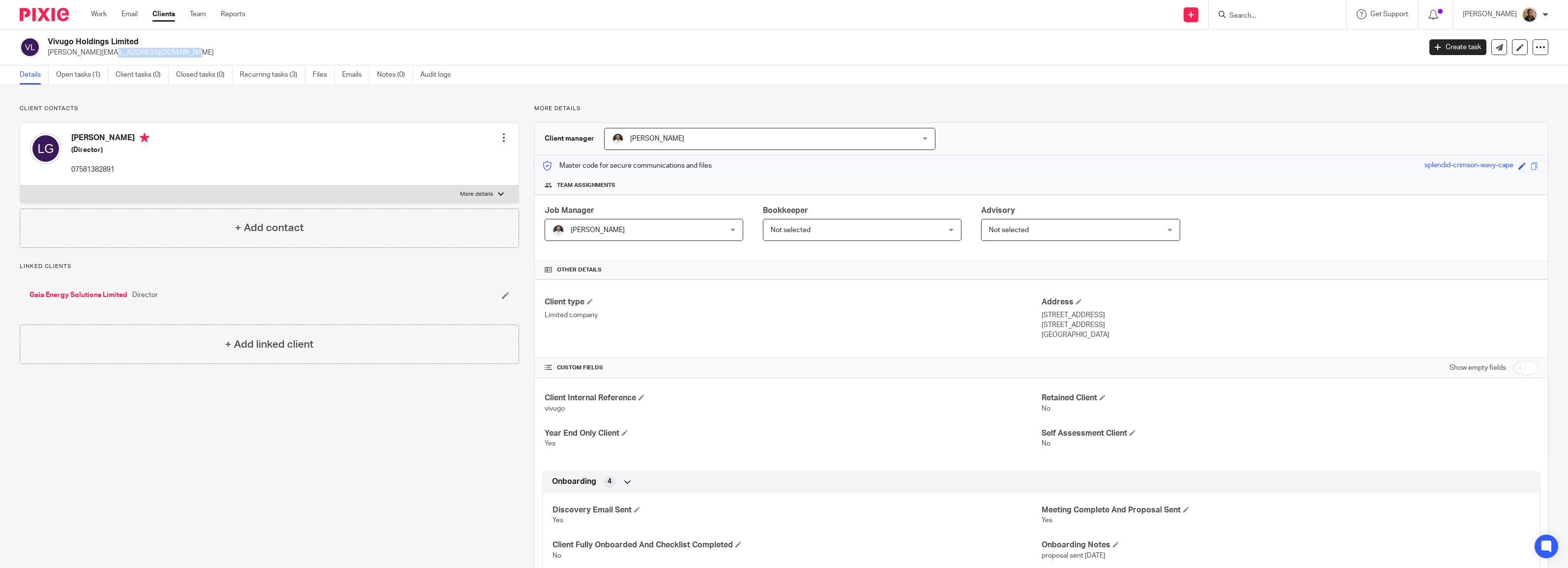
click at [123, 60] on div "Vivugo Holdings Limited liam@gaiaenergy.co.uk Create task Update from Companies…" at bounding box center [784, 47] width 1568 height 36
drag, startPoint x: 123, startPoint y: 60, endPoint x: 106, endPoint y: 52, distance: 18.8
copy p "liam@gaiaenergy.co.uk"
click at [1249, 12] on input "Search" at bounding box center [1271, 15] width 88 height 9
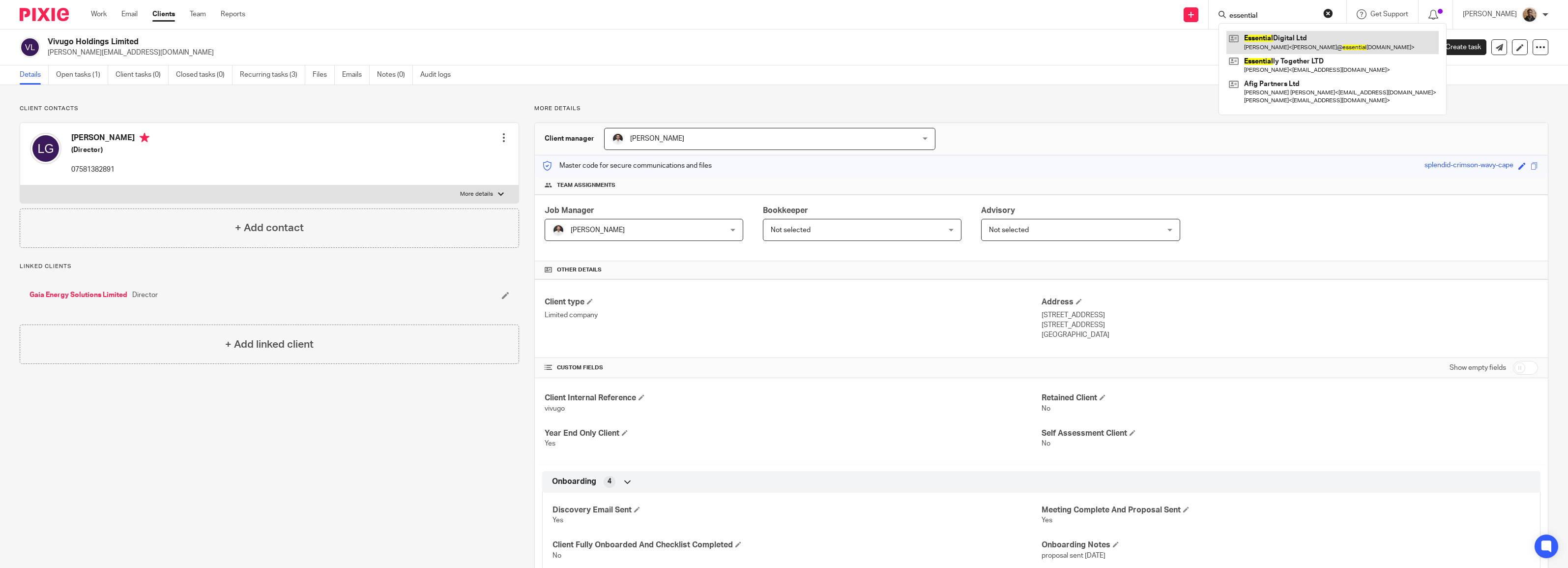
type input "essential"
click at [1293, 37] on link at bounding box center [1332, 43] width 212 height 23
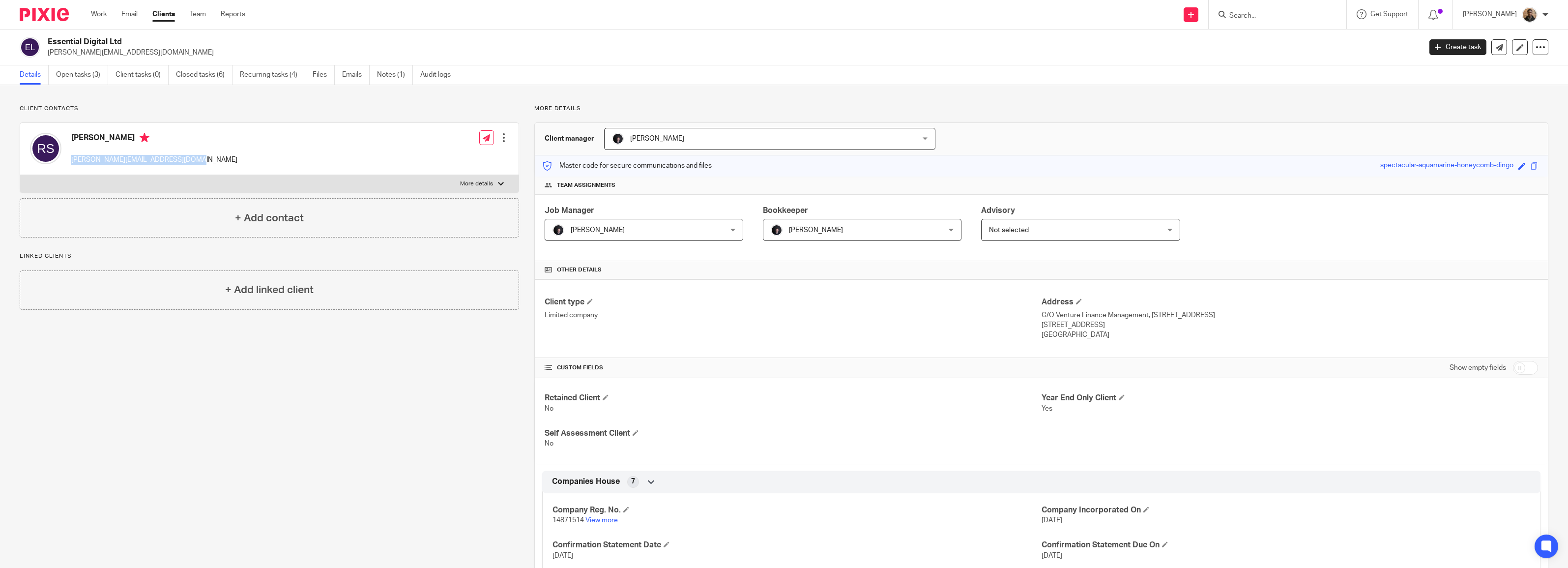
drag, startPoint x: 72, startPoint y: 162, endPoint x: 181, endPoint y: 165, distance: 109.0
click at [181, 165] on div "Richard Singleton r.singleton@essentialstudio.co.uk Edit contact Create client …" at bounding box center [269, 149] width 499 height 52
drag, startPoint x: 181, startPoint y: 165, endPoint x: 165, endPoint y: 158, distance: 17.5
copy p "r.singleton@essentialstudio.co.uk"
click at [1249, 12] on input "Search" at bounding box center [1271, 15] width 88 height 9
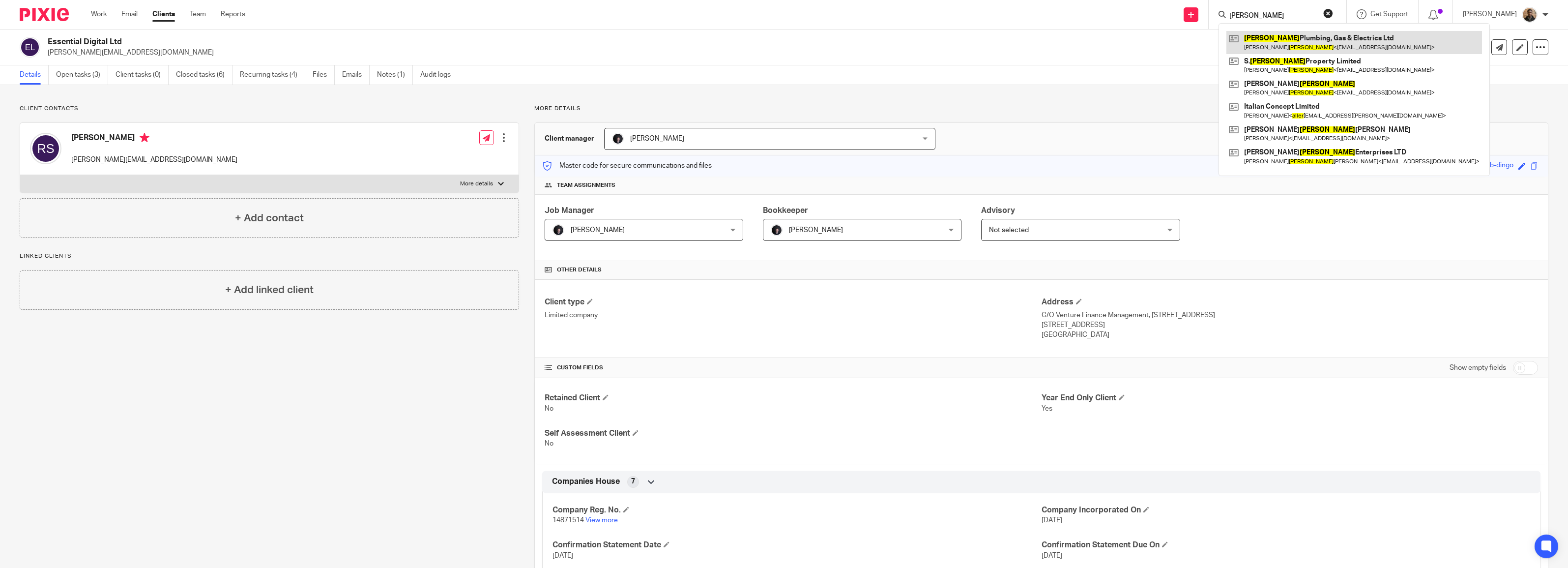
type input "allen"
click at [1324, 36] on link at bounding box center [1354, 43] width 256 height 23
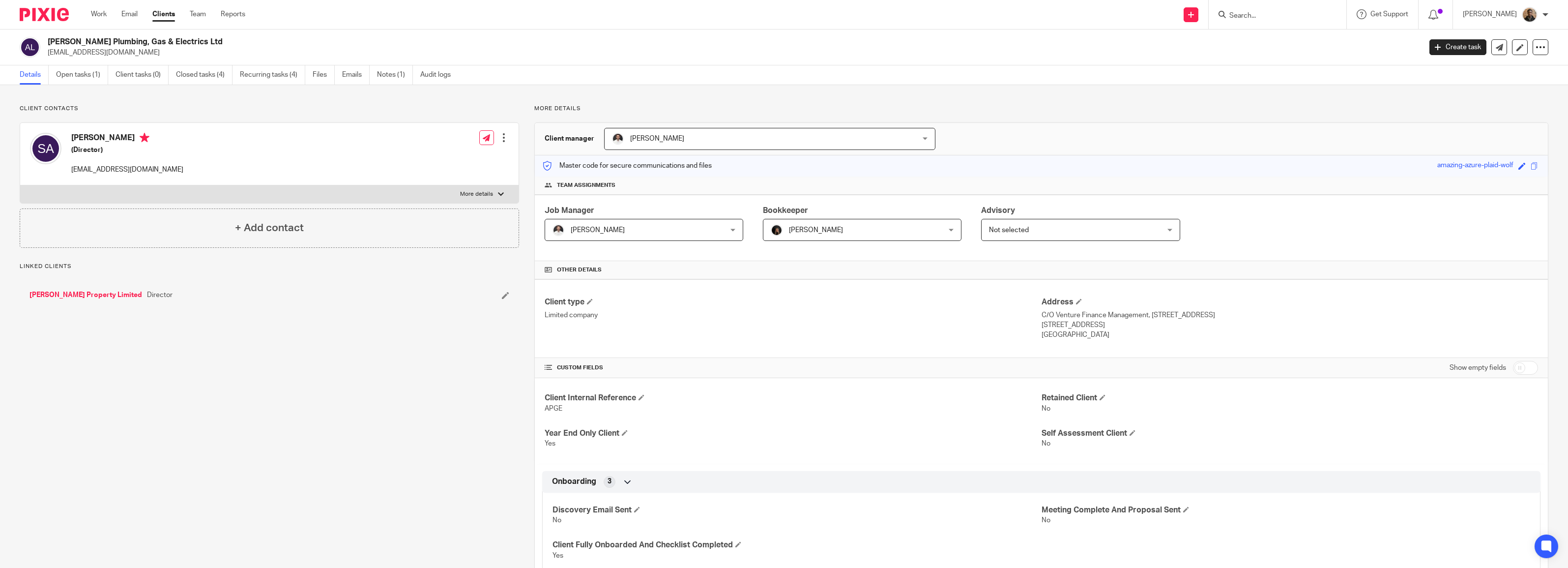
click at [80, 170] on p "[EMAIL_ADDRESS][DOMAIN_NAME]" at bounding box center [127, 170] width 112 height 9
drag, startPoint x: 80, startPoint y: 170, endPoint x: 69, endPoint y: 176, distance: 12.5
click at [69, 176] on div "[PERSON_NAME] (Director) [EMAIL_ADDRESS][DOMAIN_NAME]" at bounding box center [107, 154] width 154 height 52
drag, startPoint x: 67, startPoint y: 171, endPoint x: 152, endPoint y: 175, distance: 85.1
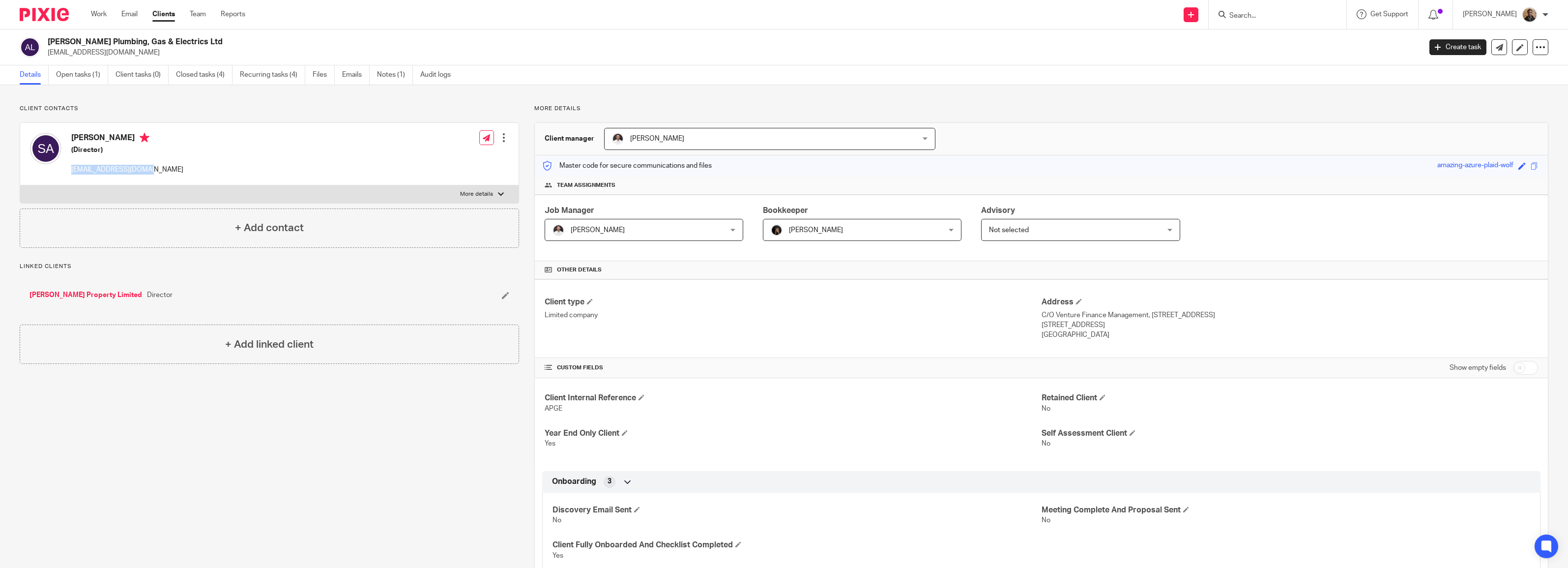
click at [152, 175] on div "[PERSON_NAME] (Director) [EMAIL_ADDRESS][DOMAIN_NAME] Edit contact Create clien…" at bounding box center [269, 155] width 499 height 63
copy p "[EMAIL_ADDRESS][DOMAIN_NAME]"
